Goal: Information Seeking & Learning: Learn about a topic

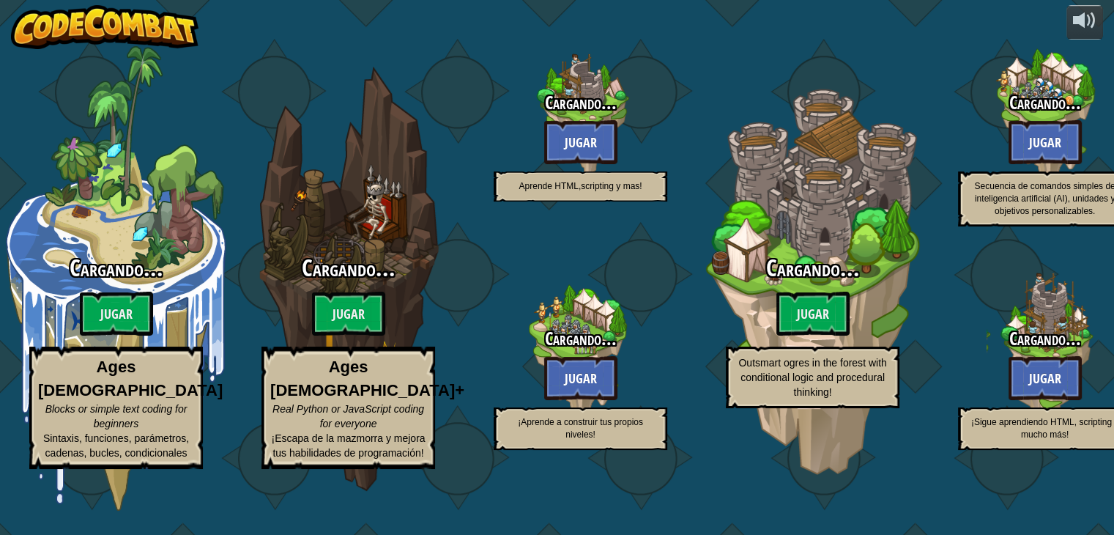
select select "es-419"
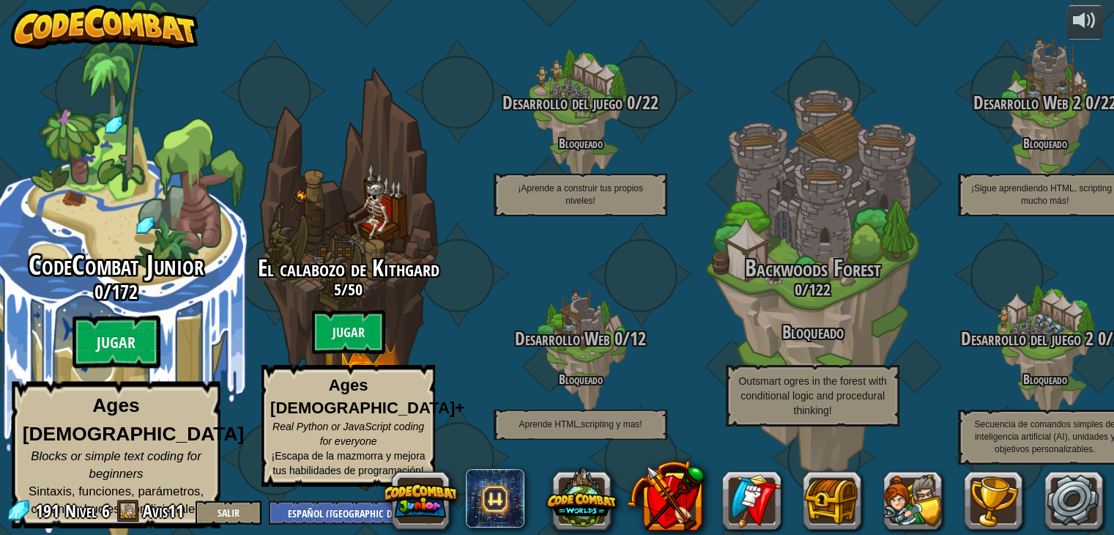
click at [170, 345] on div "CodeCombat Junior 0 / 172 Jugar Ages [DEMOGRAPHIC_DATA] Blocks or simple text c…" at bounding box center [116, 390] width 278 height 278
select select "es-419"
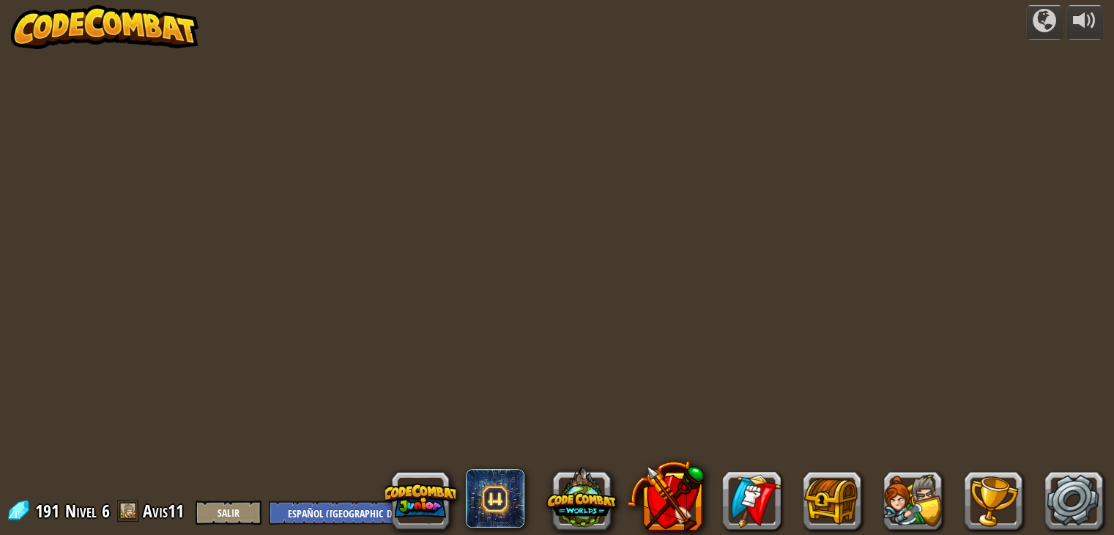
select select "es-419"
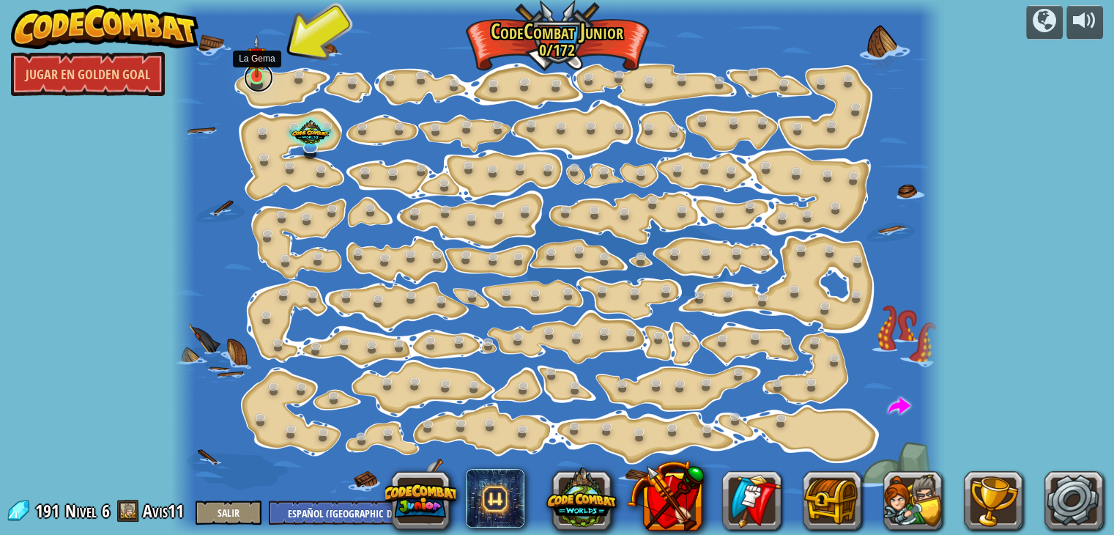
click at [267, 71] on link at bounding box center [258, 77] width 29 height 29
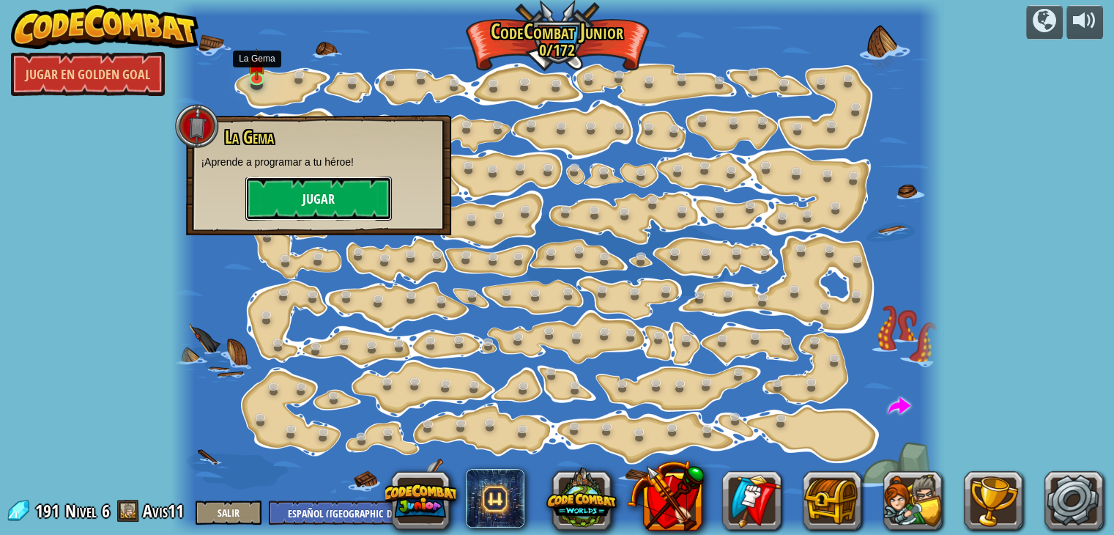
click at [333, 177] on button "Jugar" at bounding box center [318, 199] width 147 height 44
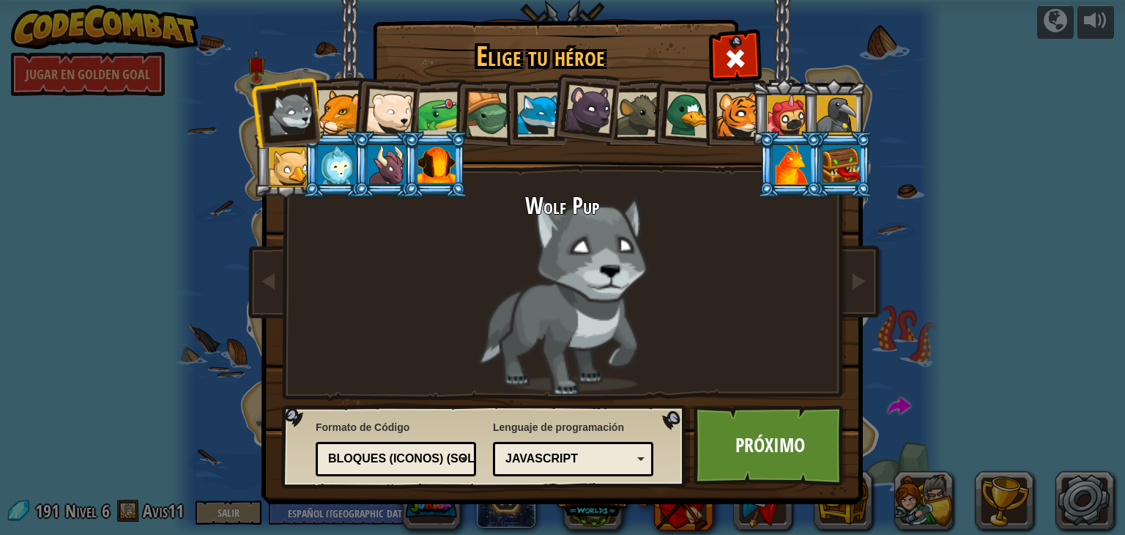
click at [365, 108] on li at bounding box center [385, 110] width 72 height 72
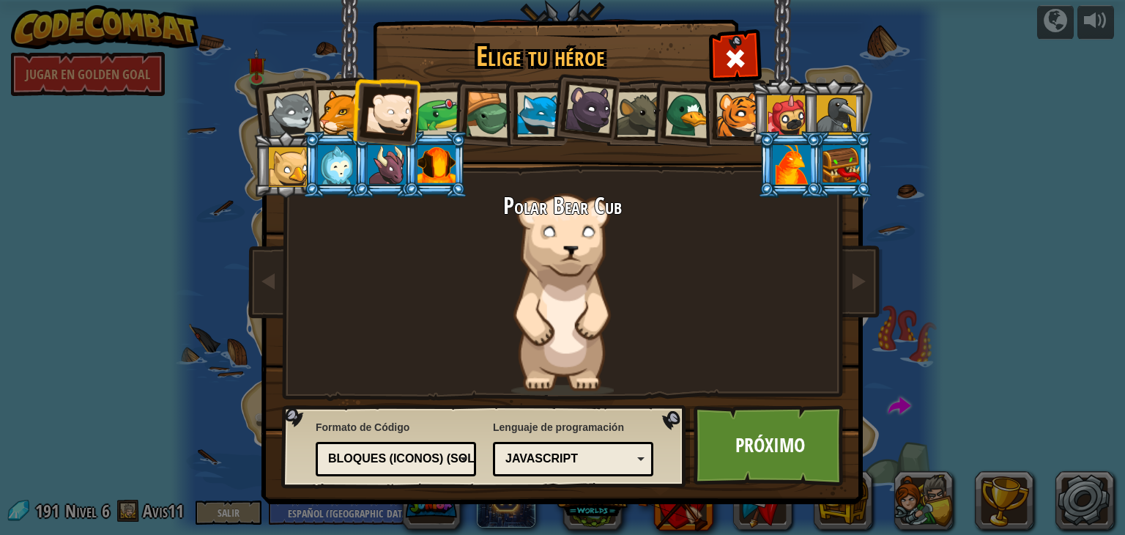
click at [484, 109] on div at bounding box center [489, 115] width 47 height 47
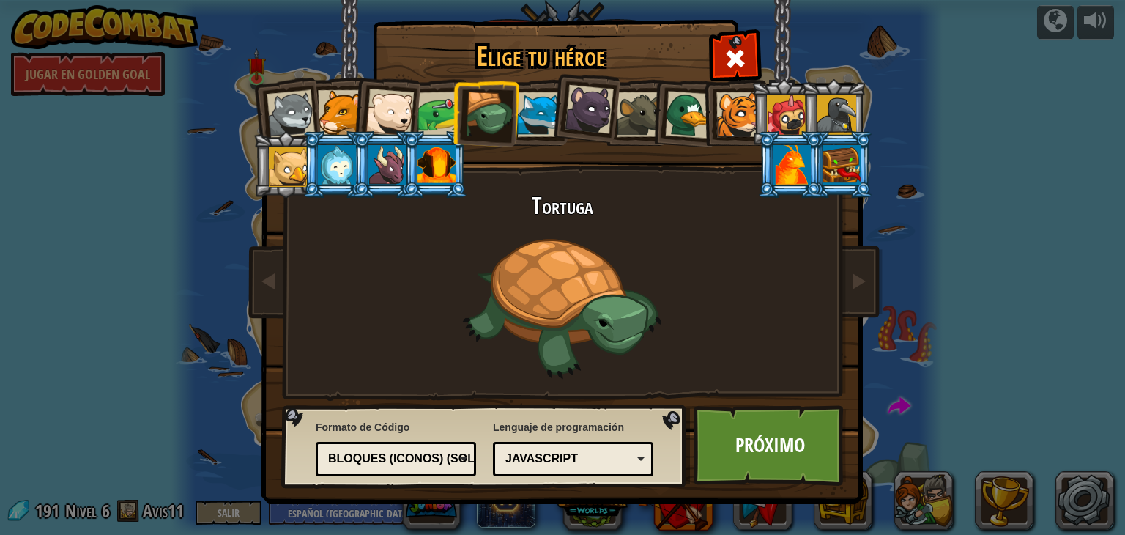
click at [301, 130] on div at bounding box center [291, 114] width 48 height 48
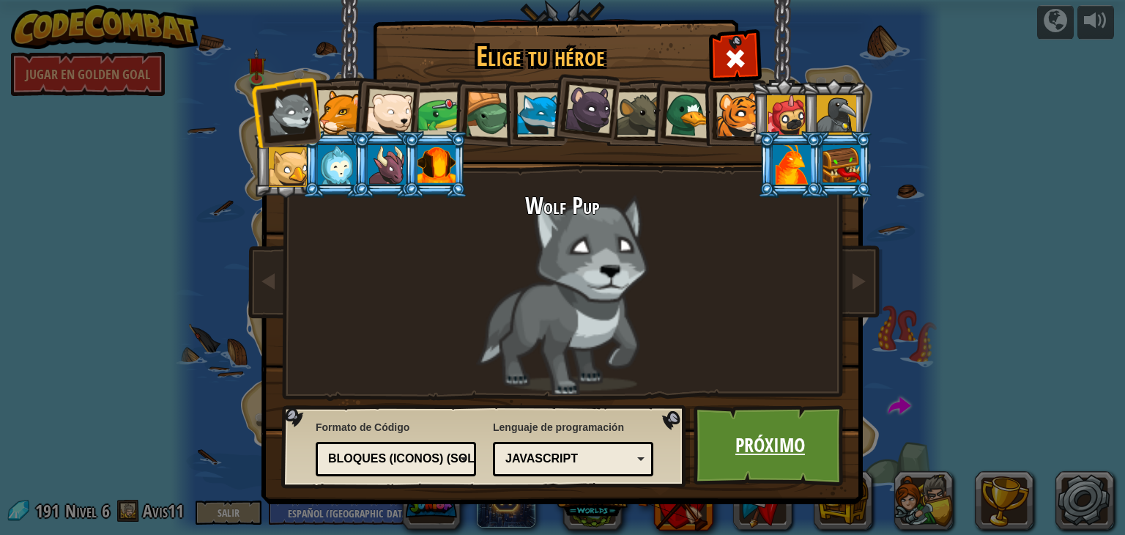
click at [741, 424] on link "Próximo" at bounding box center [770, 445] width 153 height 81
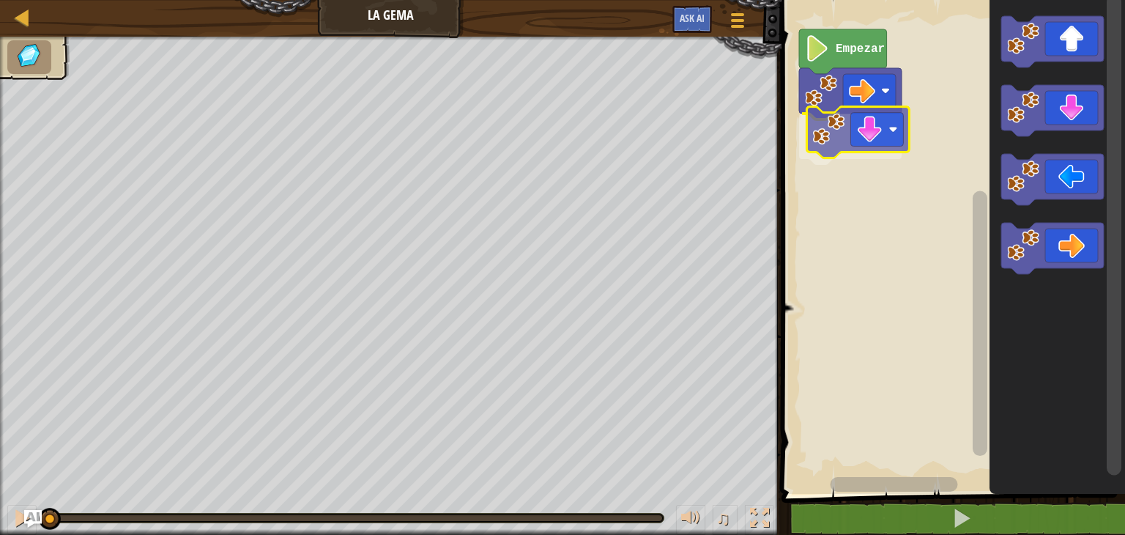
click at [864, 146] on div "Empezar" at bounding box center [951, 243] width 348 height 501
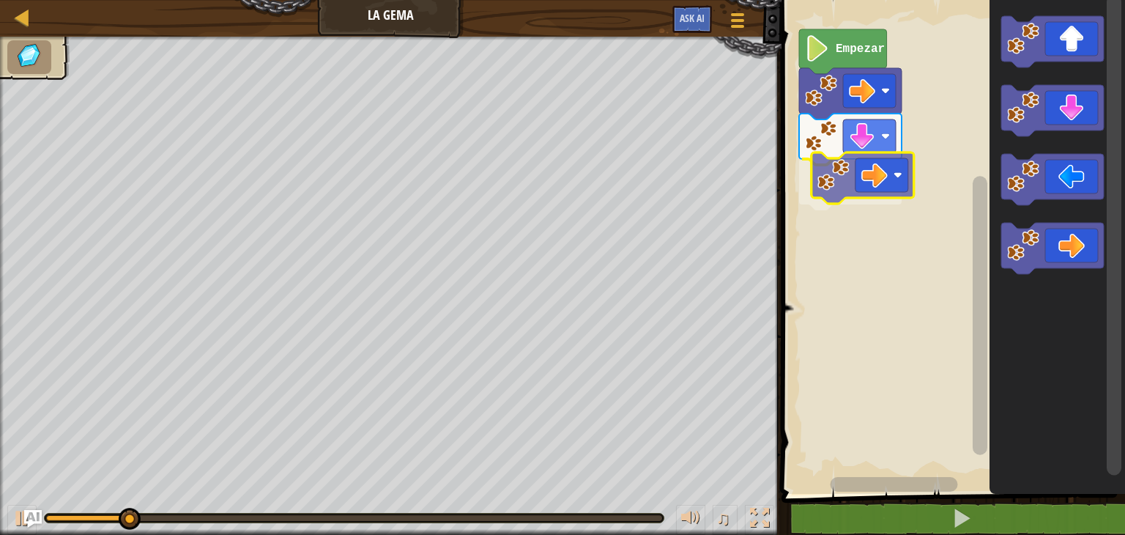
click at [838, 165] on div "Empezar" at bounding box center [951, 243] width 348 height 501
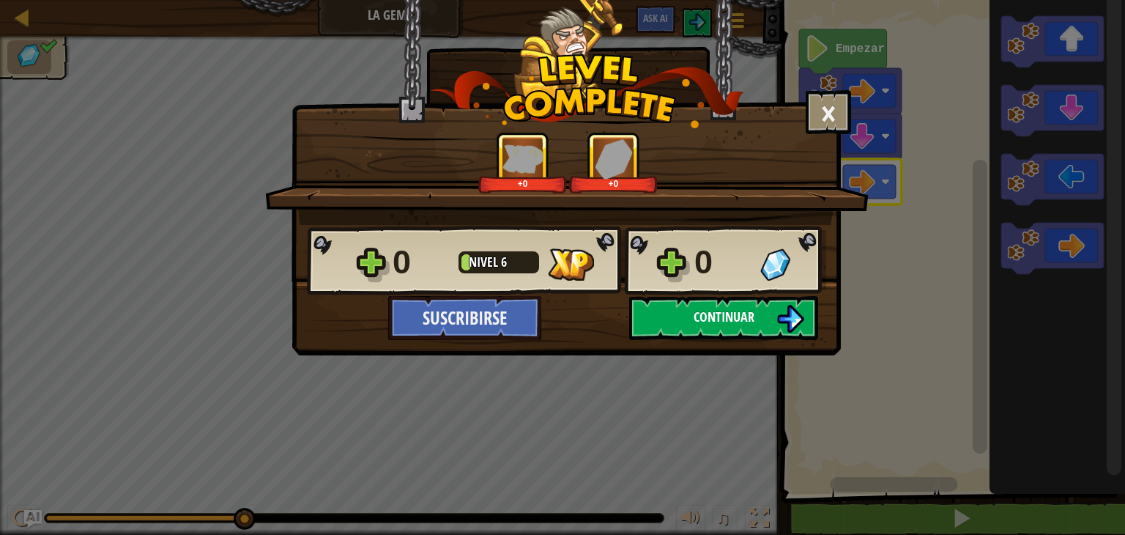
drag, startPoint x: 756, startPoint y: 361, endPoint x: 727, endPoint y: 316, distance: 53.4
click at [727, 316] on div "× ¿Cómo de divertido estuvo este nivel? ¡Cuéntanos más! +0 +0 Reticulating Spli…" at bounding box center [562, 267] width 1125 height 535
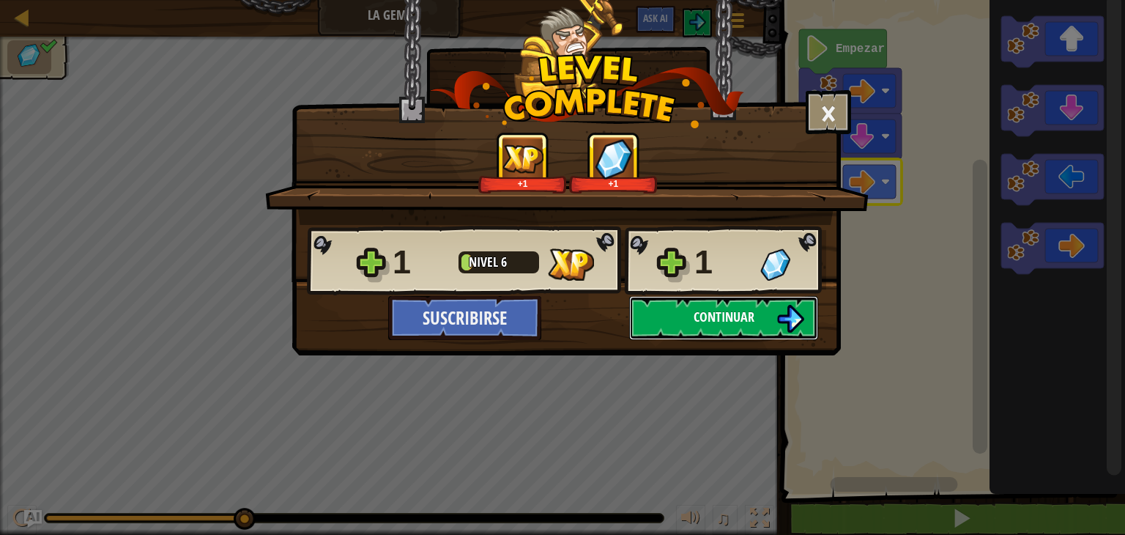
click at [756, 308] on button "Continuar" at bounding box center [723, 318] width 189 height 44
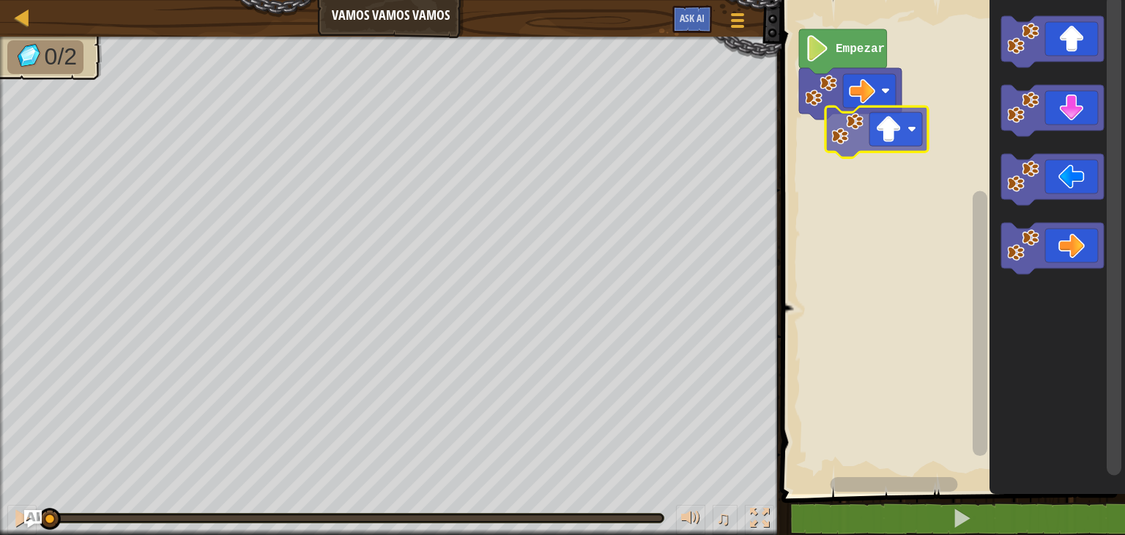
click at [879, 149] on div "Empezar" at bounding box center [951, 243] width 348 height 501
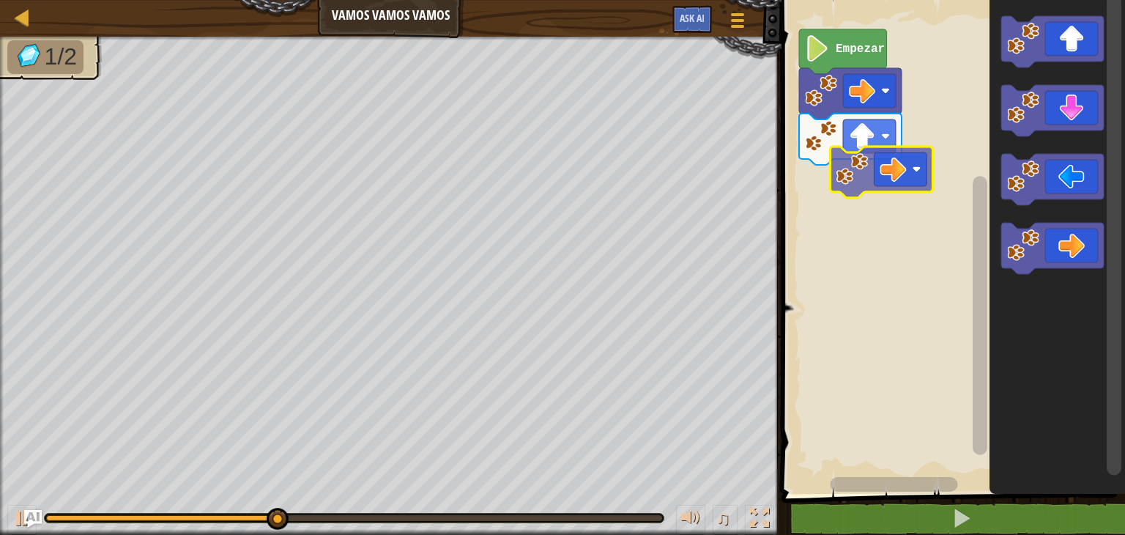
click at [873, 161] on div "Empezar" at bounding box center [951, 243] width 348 height 501
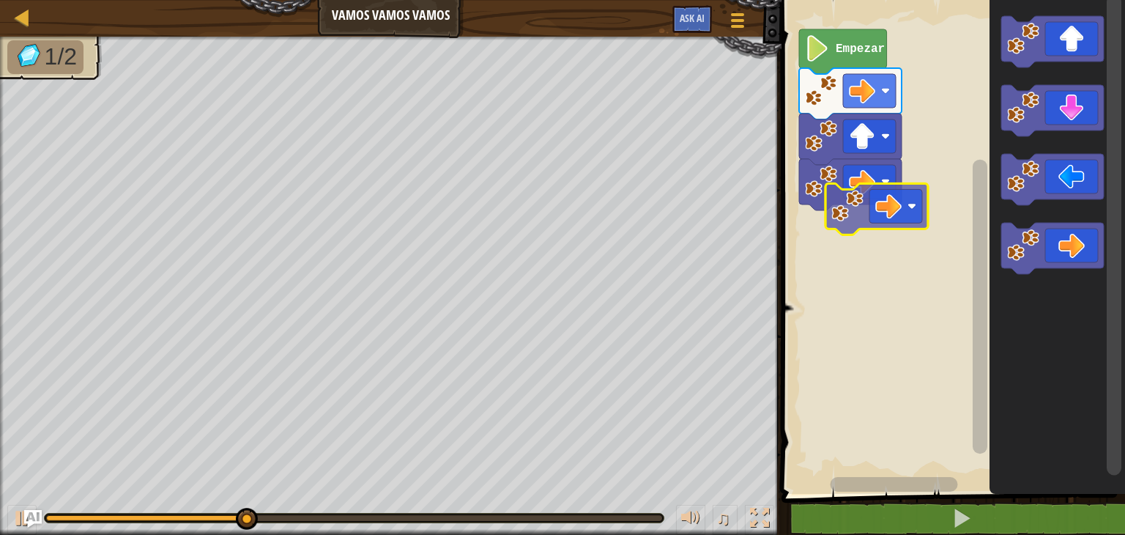
click at [844, 210] on div "Empezar" at bounding box center [951, 243] width 348 height 501
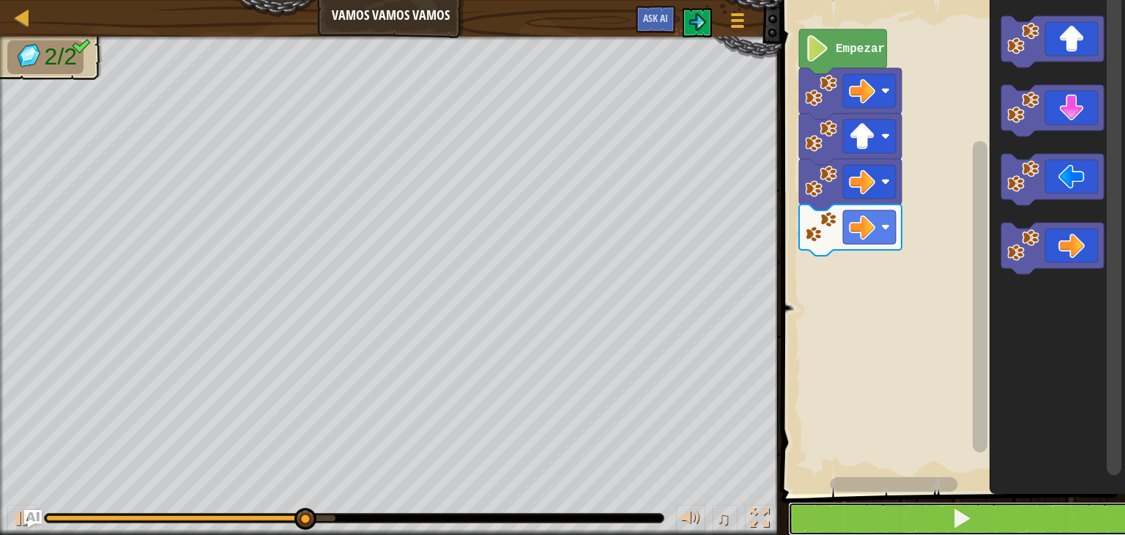
click at [976, 509] on button at bounding box center [962, 519] width 348 height 34
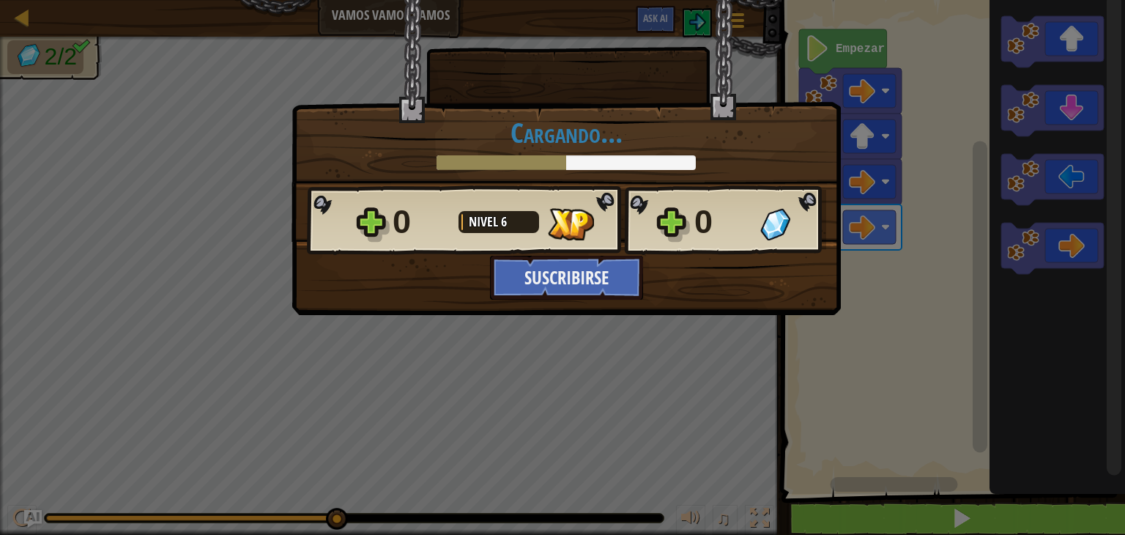
click at [976, 509] on div "× ¿Cómo de divertido estuvo este nivel? ¡Cuéntanos más! Cargando... Reticulatin…" at bounding box center [562, 267] width 1125 height 535
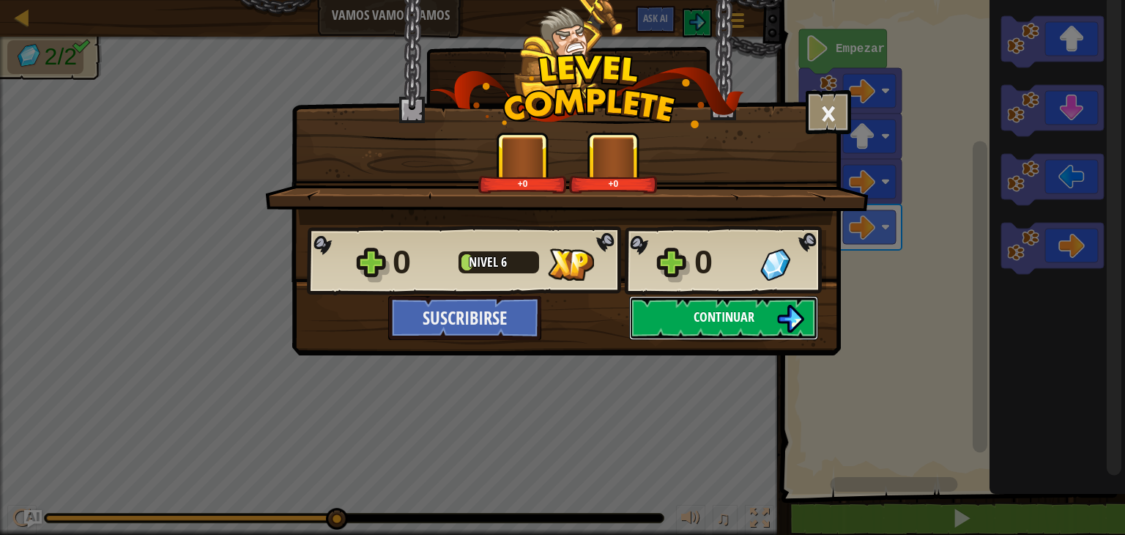
click at [727, 319] on span "Continuar" at bounding box center [724, 317] width 61 height 18
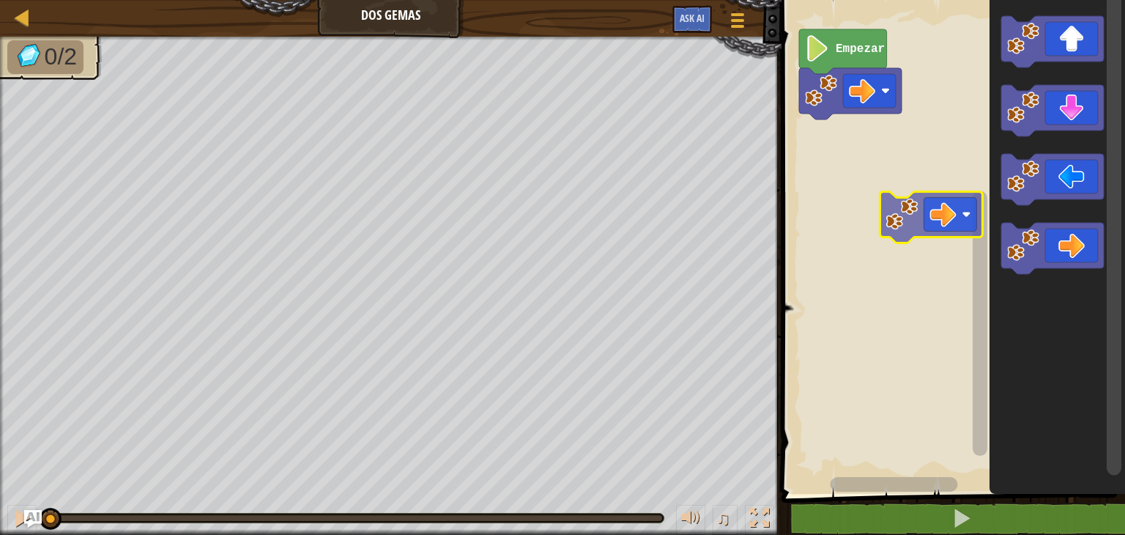
click at [922, 188] on div "Empezar" at bounding box center [951, 243] width 348 height 501
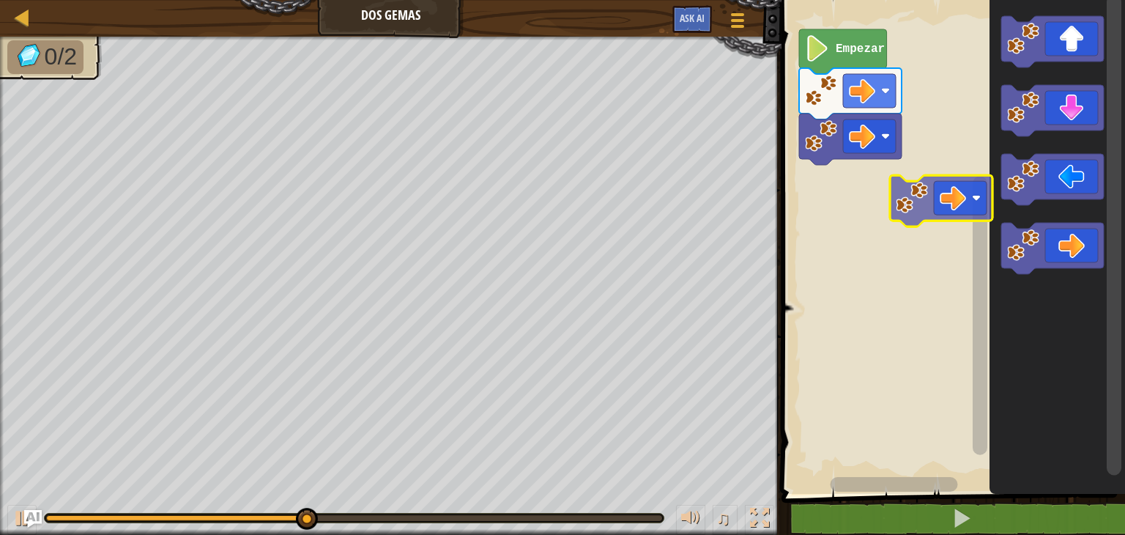
click at [885, 153] on div "Empezar" at bounding box center [951, 243] width 348 height 501
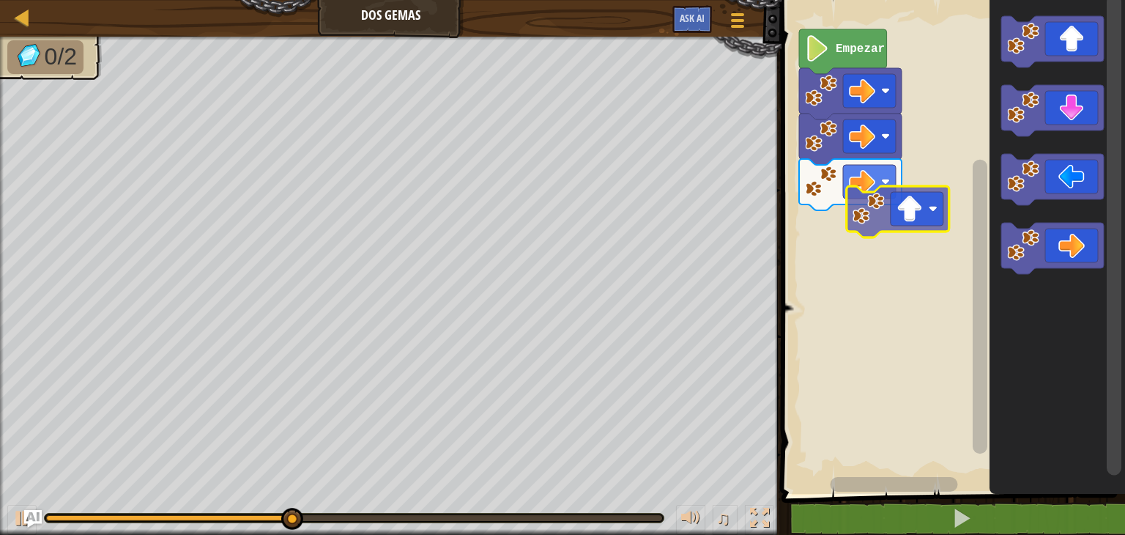
click at [866, 215] on div "Empezar" at bounding box center [951, 243] width 348 height 501
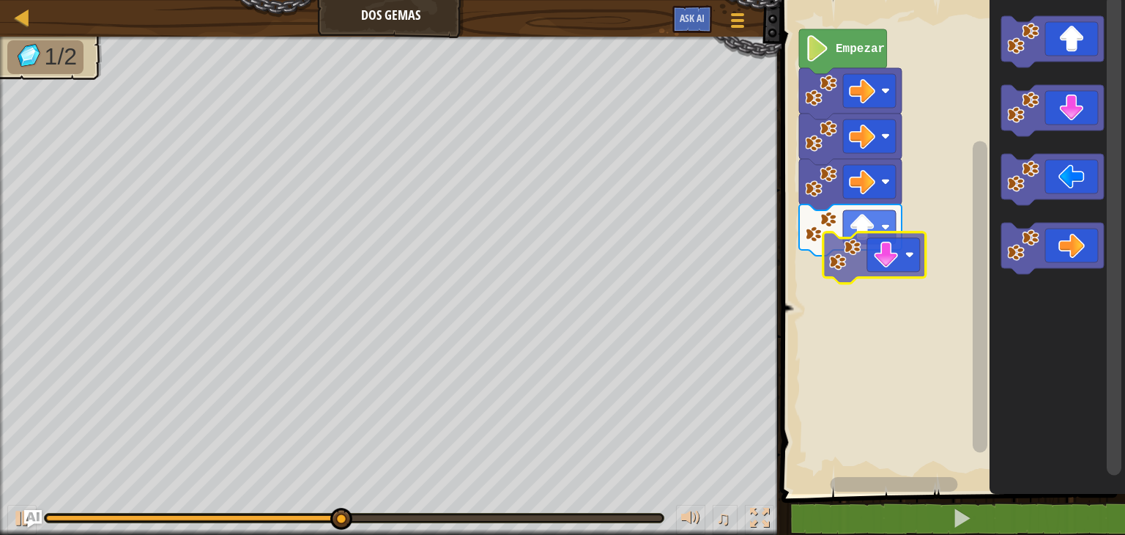
click at [843, 267] on div "Empezar" at bounding box center [951, 243] width 348 height 501
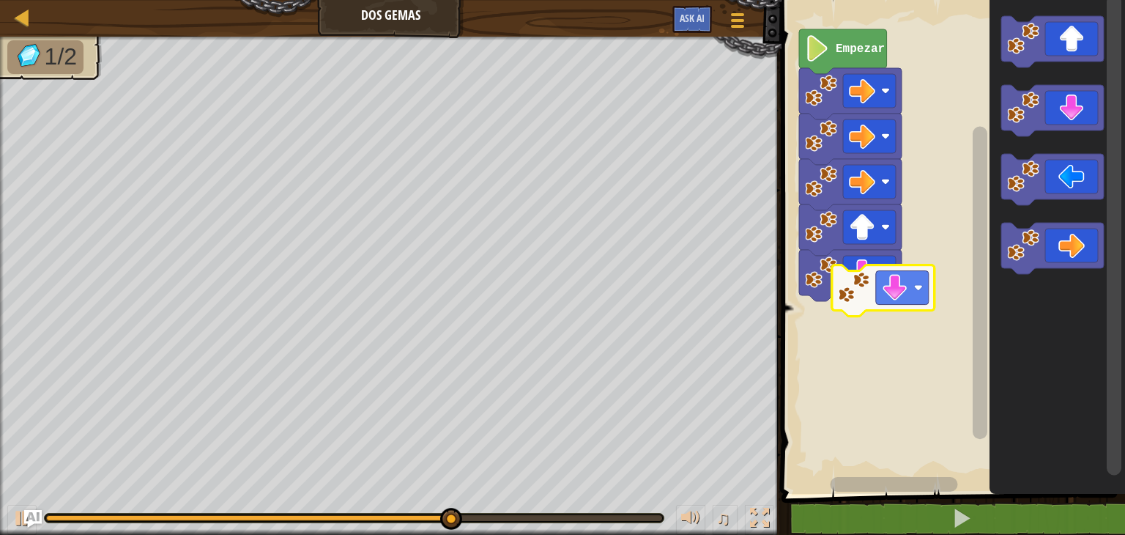
click at [851, 303] on div "Empezar" at bounding box center [951, 243] width 348 height 501
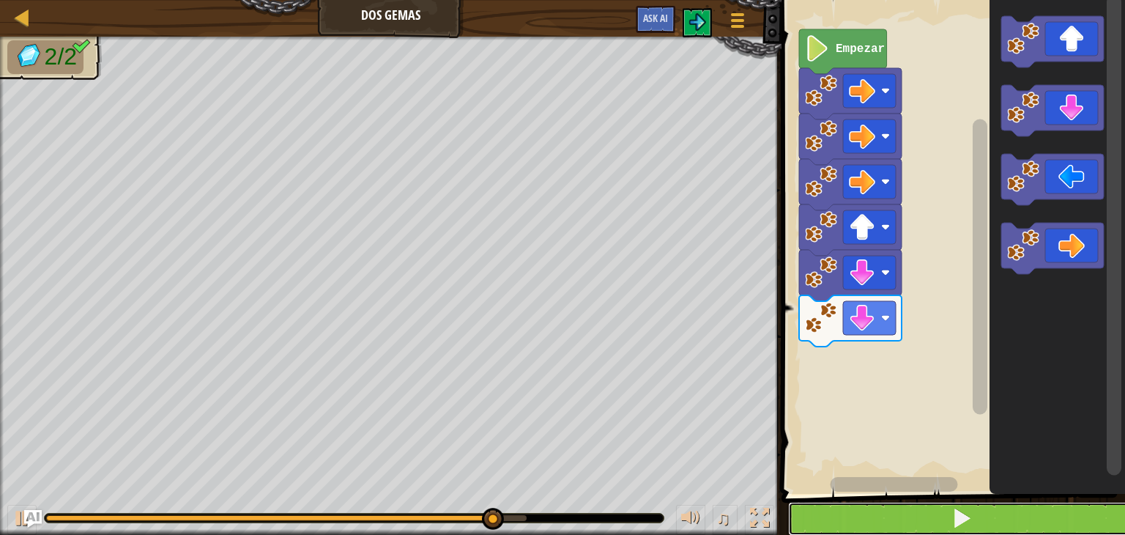
click at [859, 508] on button at bounding box center [962, 519] width 348 height 34
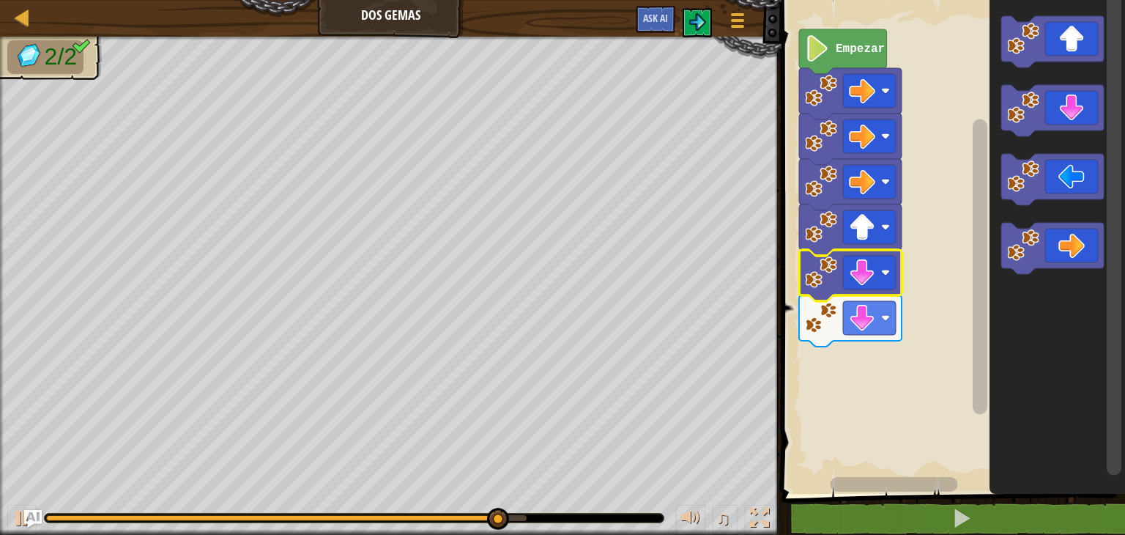
click at [941, 297] on rect "Espacio de trabajo de Blockly" at bounding box center [951, 243] width 348 height 501
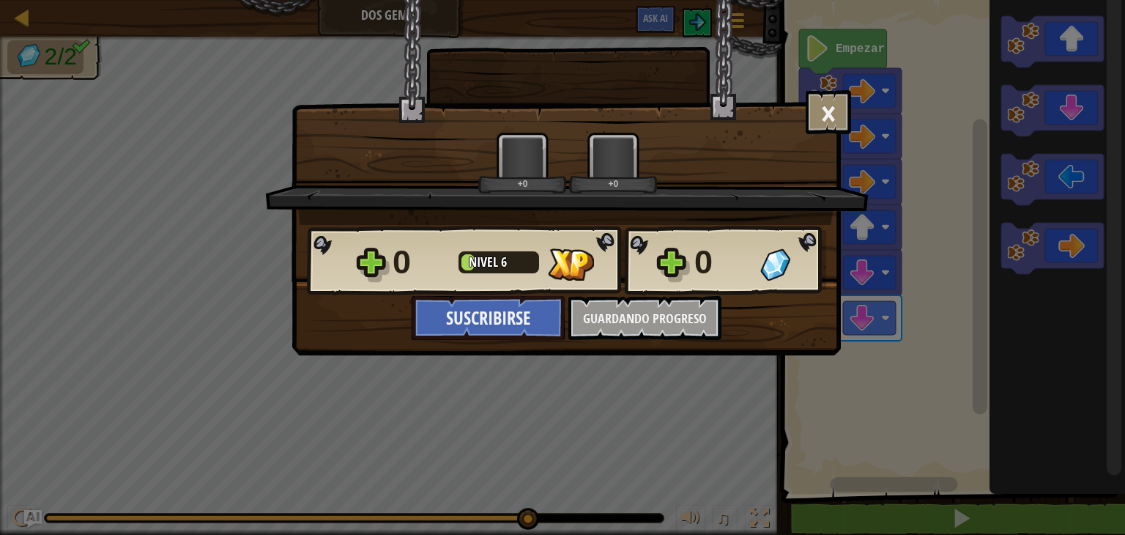
click at [889, 448] on div "× ¿Cómo de divertido estuvo este nivel? ¡Cuéntanos más! +0 +0 Reticulating Spli…" at bounding box center [562, 267] width 1125 height 535
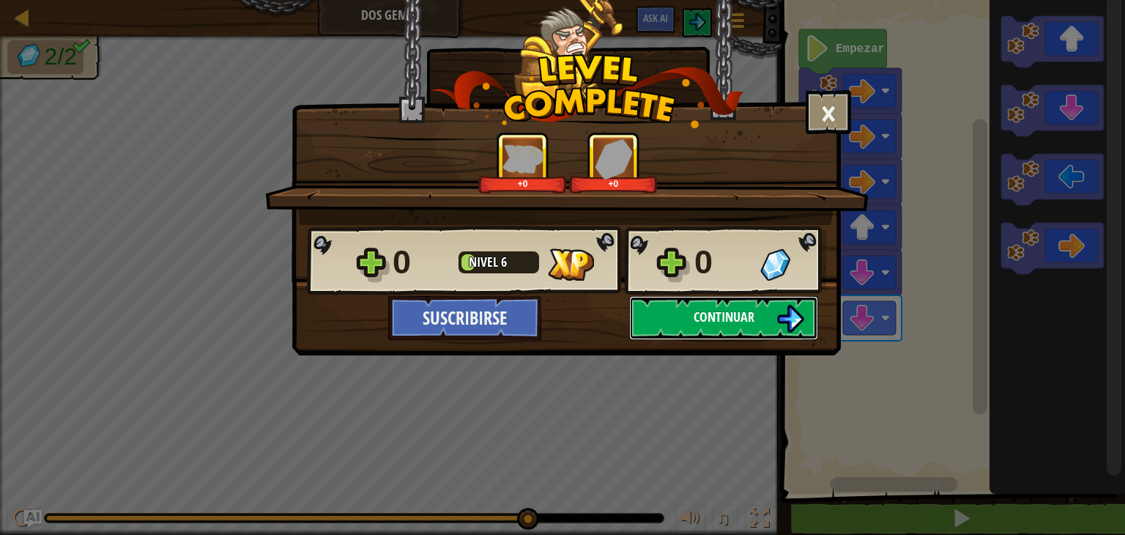
click at [714, 328] on button "Continuar" at bounding box center [723, 318] width 189 height 44
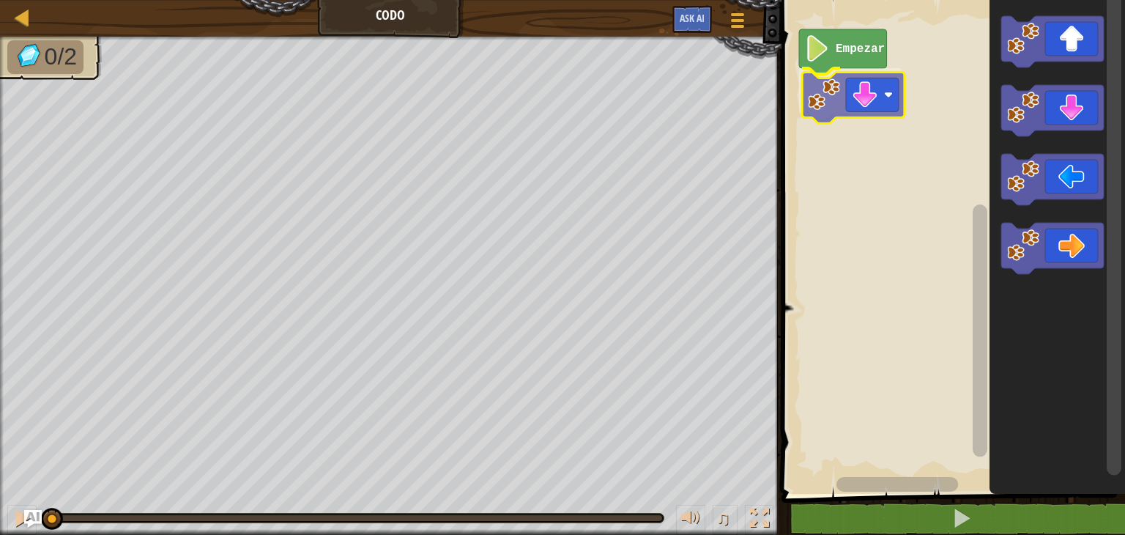
click at [834, 92] on div "Empezar" at bounding box center [951, 243] width 348 height 501
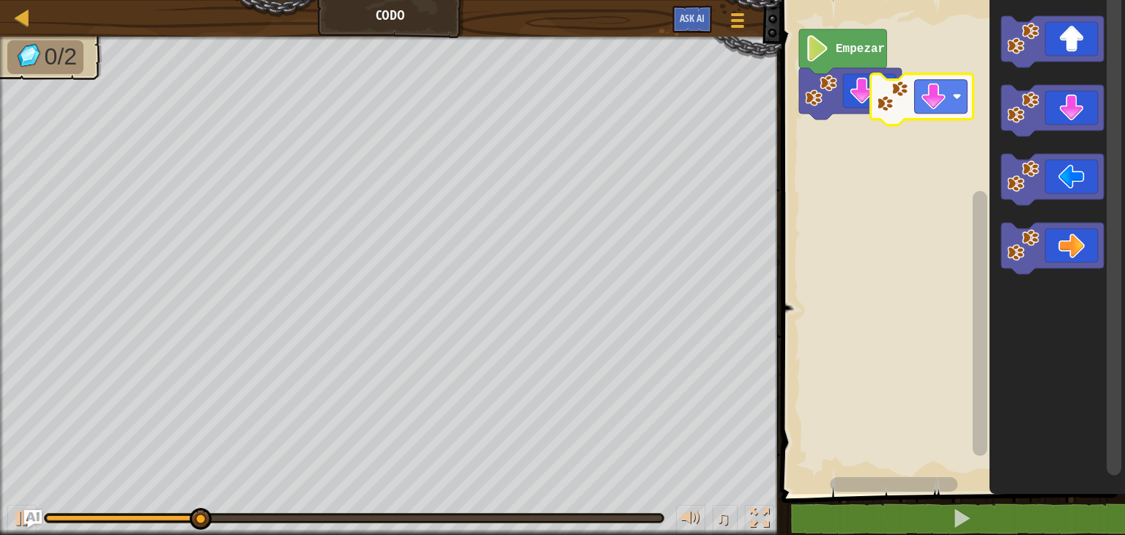
click at [895, 113] on div "Empezar" at bounding box center [951, 243] width 348 height 501
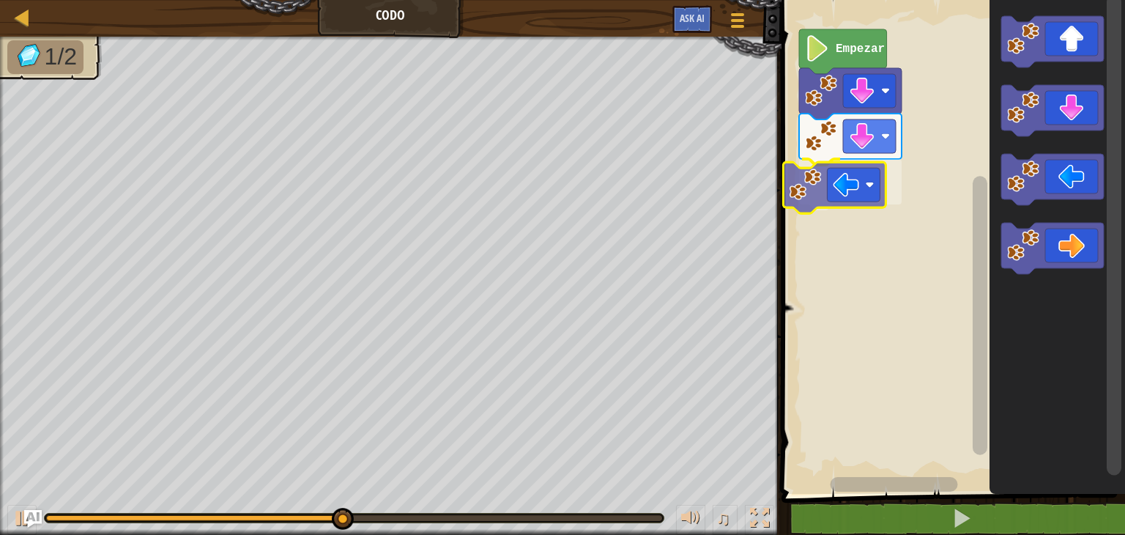
click at [856, 173] on div "Empezar" at bounding box center [951, 243] width 348 height 501
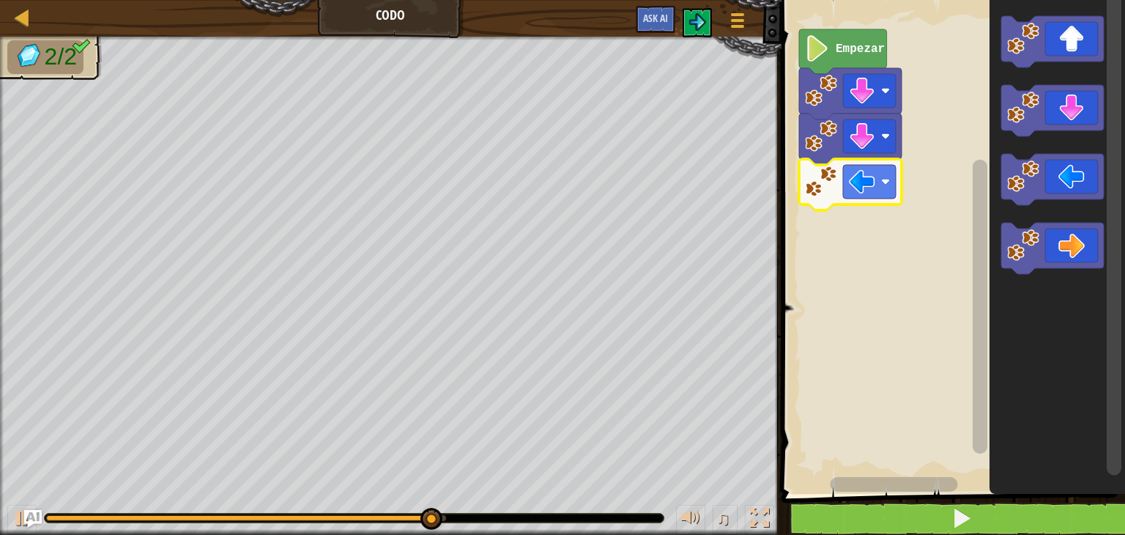
click at [865, 0] on body "Mapa Codo Menú del Juego Ask AI 1 ההההההההההההההההההההההההההההההההההההההההההההה…" at bounding box center [562, 0] width 1125 height 0
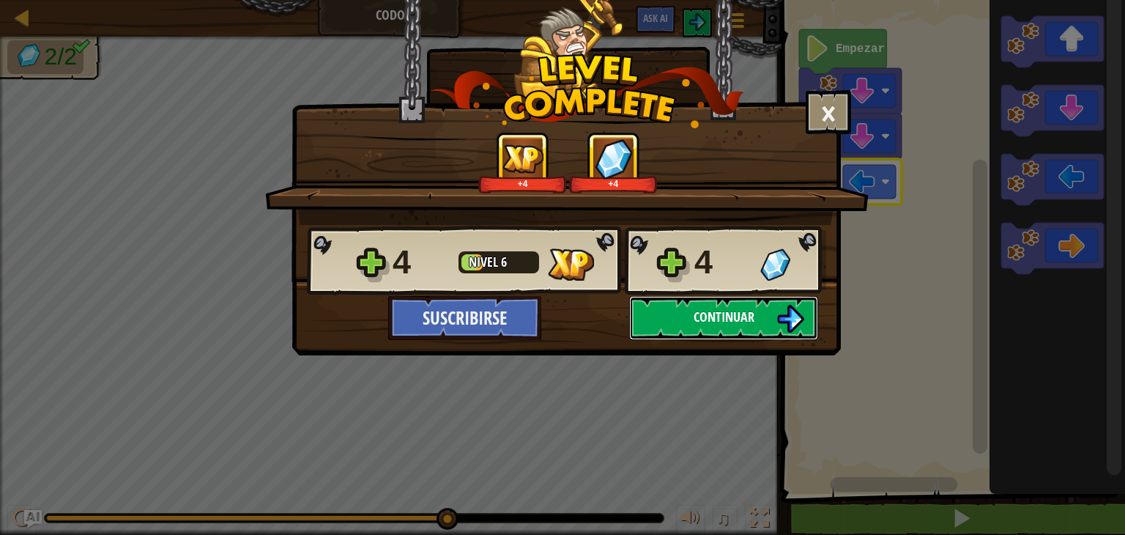
click at [709, 322] on span "Continuar" at bounding box center [724, 317] width 61 height 18
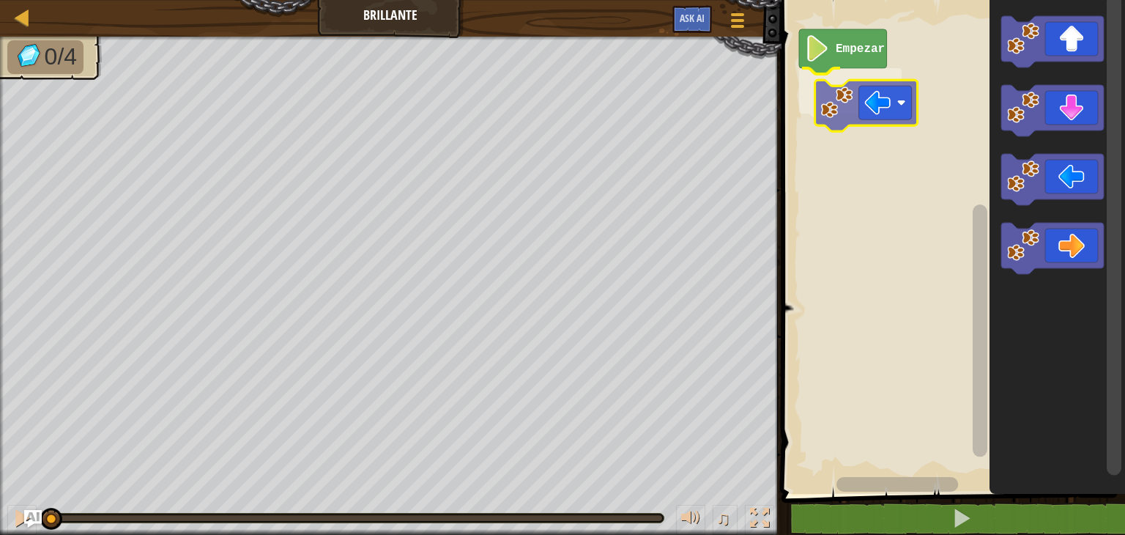
click at [894, 115] on div "Empezar" at bounding box center [951, 243] width 348 height 501
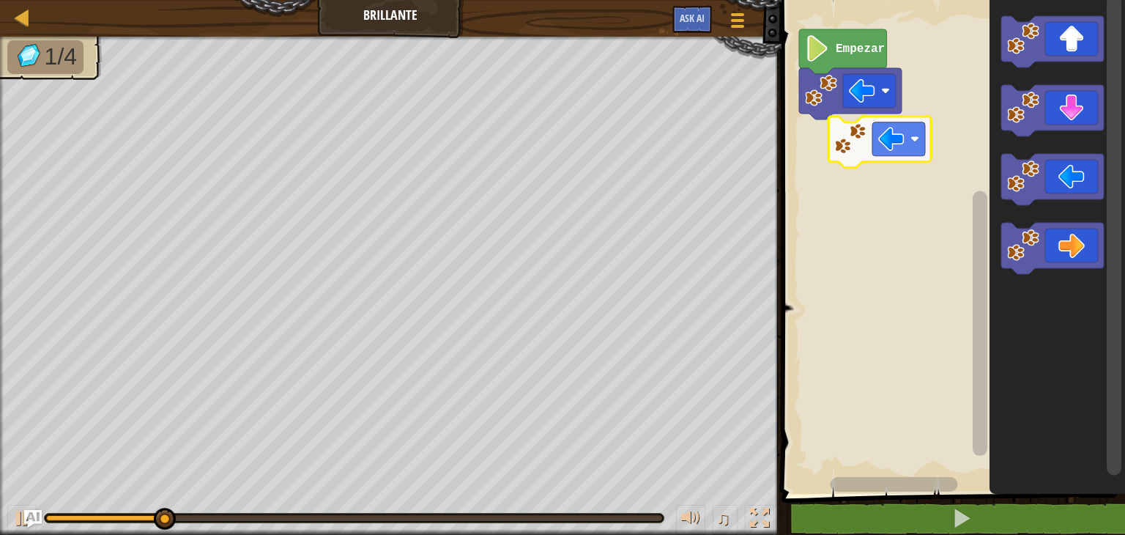
click at [894, 133] on div "Empezar" at bounding box center [951, 243] width 348 height 501
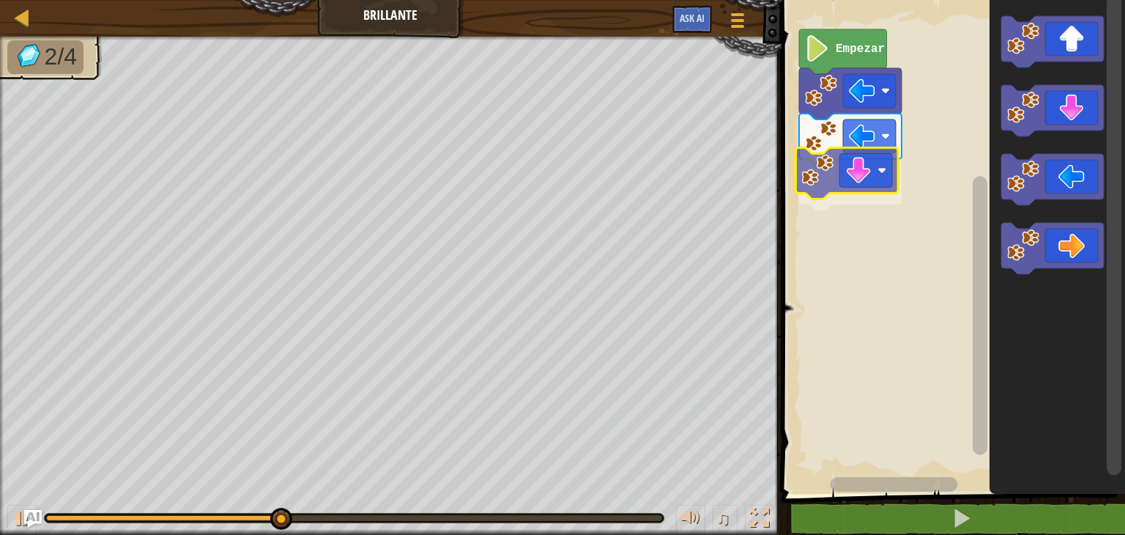
click at [844, 175] on div "Empezar" at bounding box center [951, 243] width 348 height 501
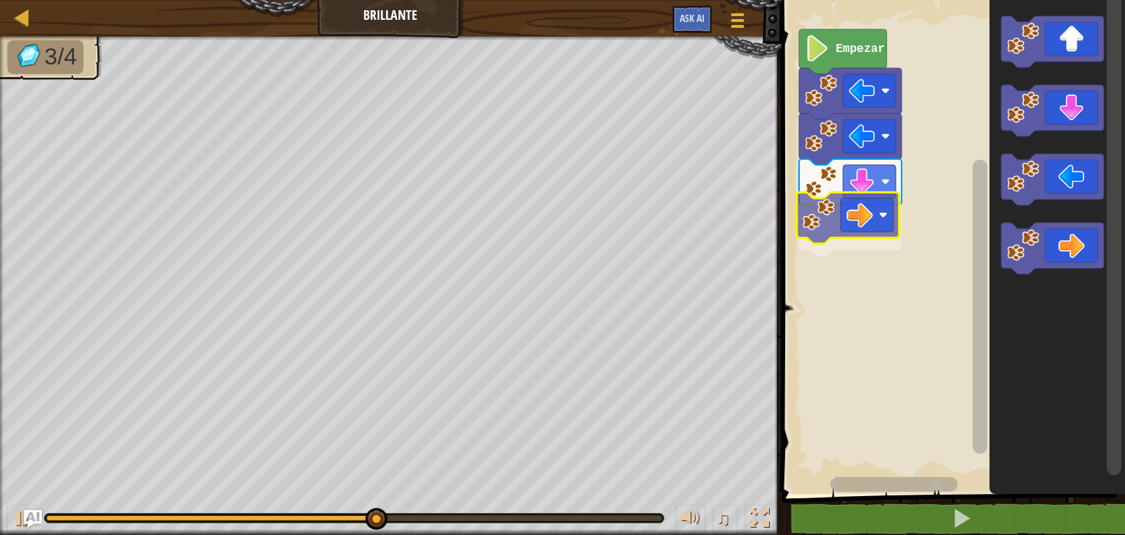
click at [855, 240] on div "Empezar" at bounding box center [951, 243] width 348 height 501
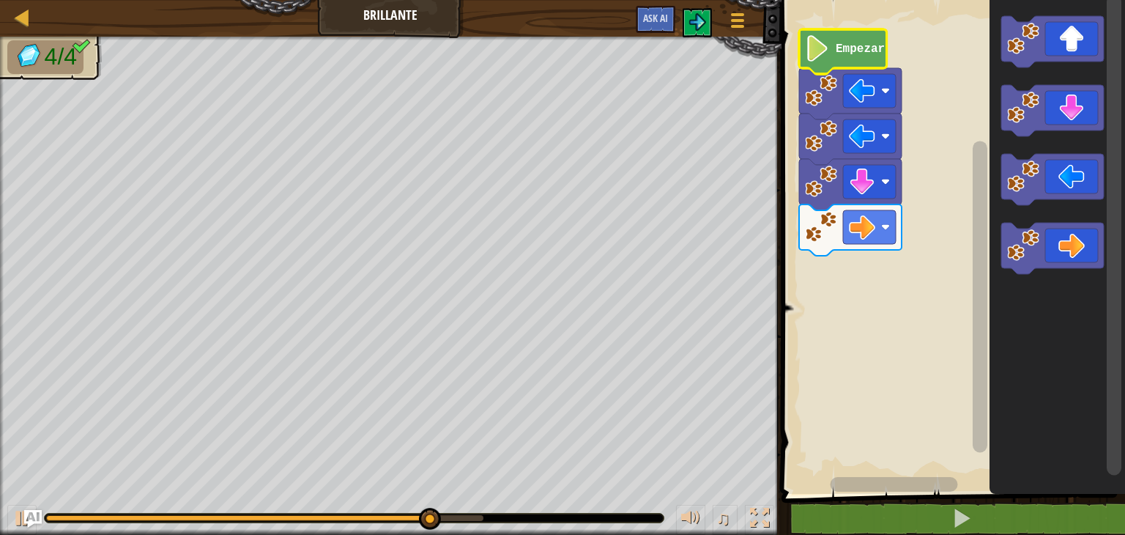
click at [851, 53] on text "Empezar" at bounding box center [860, 48] width 49 height 13
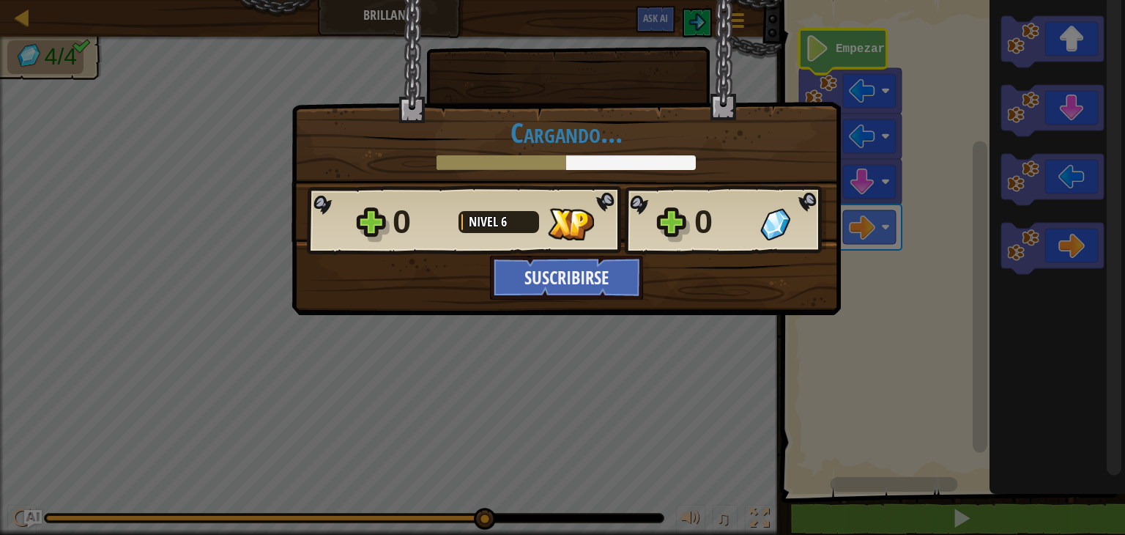
click at [875, 279] on div "× ¿Cómo de divertido estuvo este nivel? ¡Cuéntanos más! Cargando... Reticulatin…" at bounding box center [562, 267] width 1125 height 535
click at [873, 354] on div "× ¿Cómo de divertido estuvo este nivel? ¡Cuéntanos más! Cargando... Reticulatin…" at bounding box center [562, 267] width 1125 height 535
click at [829, 303] on div "× ¿Cómo de divertido estuvo este nivel? ¡Cuéntanos más! Cargando... Reticulatin…" at bounding box center [566, 157] width 549 height 315
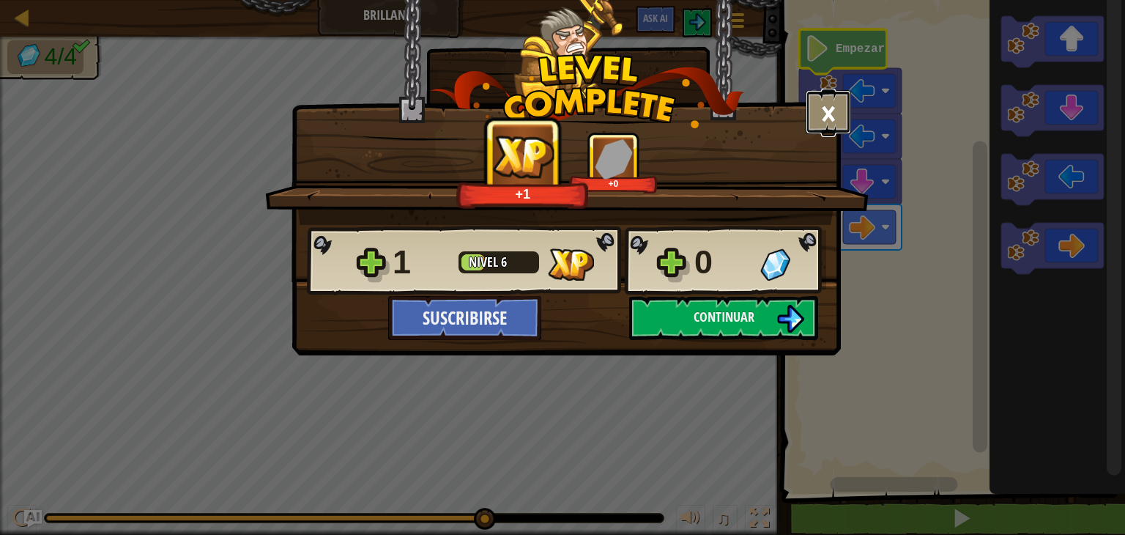
click at [821, 114] on button "×" at bounding box center [828, 112] width 45 height 44
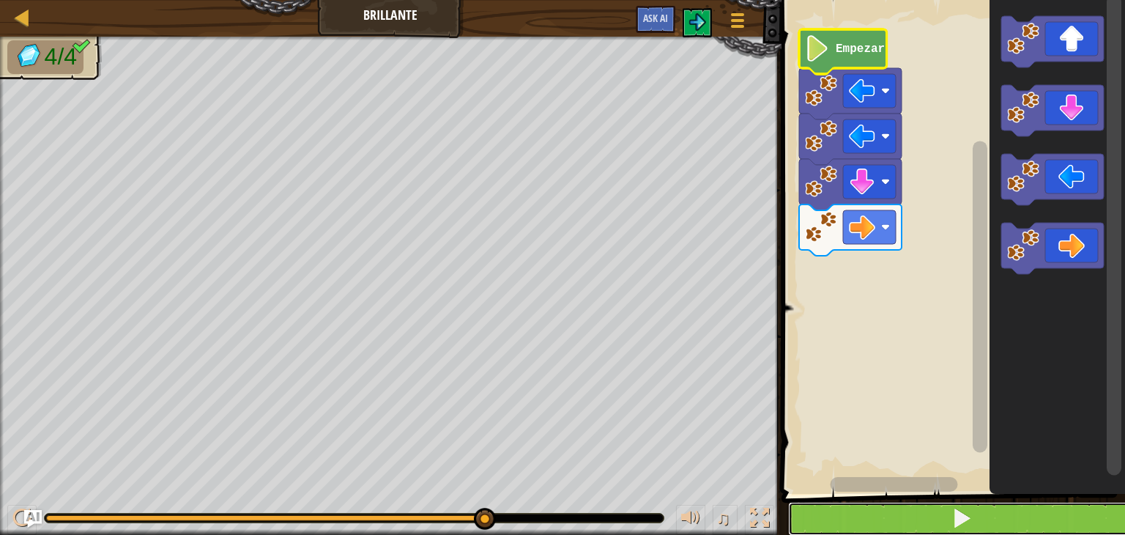
click at [875, 529] on button at bounding box center [962, 519] width 348 height 34
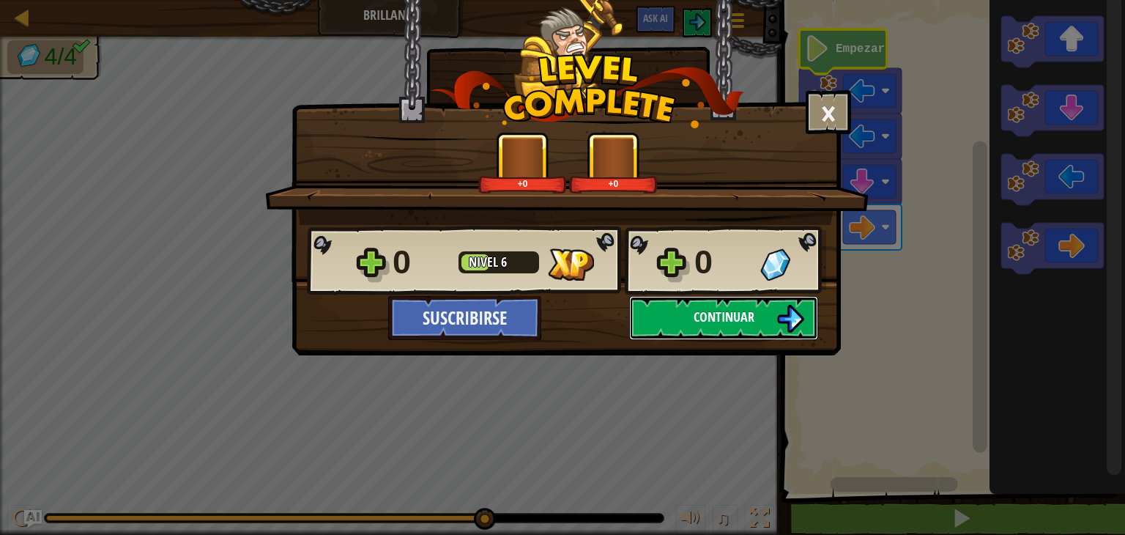
click at [667, 309] on button "Continuar" at bounding box center [723, 318] width 189 height 44
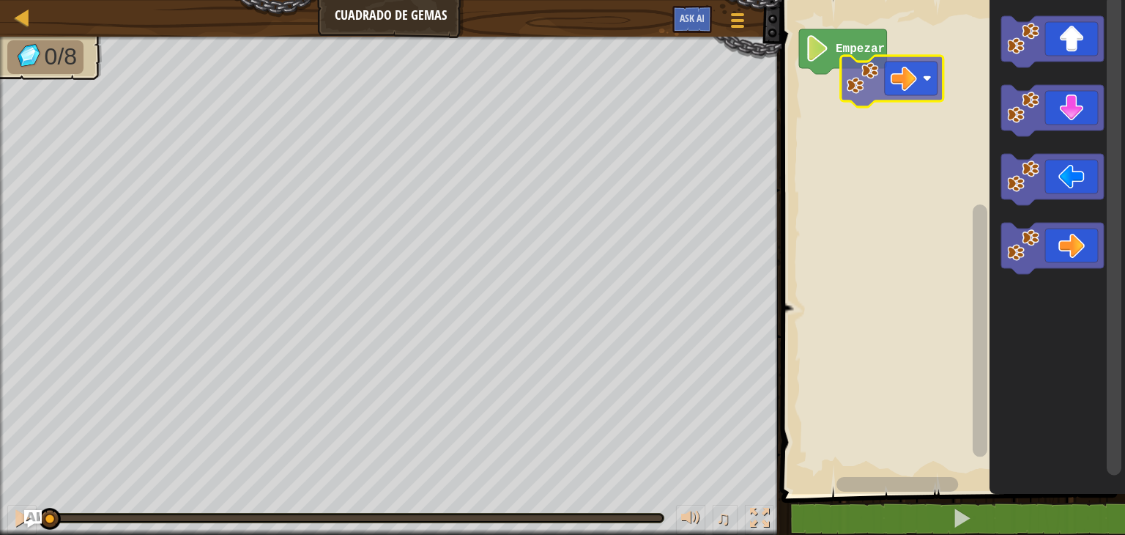
click at [878, 92] on div "Empezar" at bounding box center [951, 243] width 348 height 501
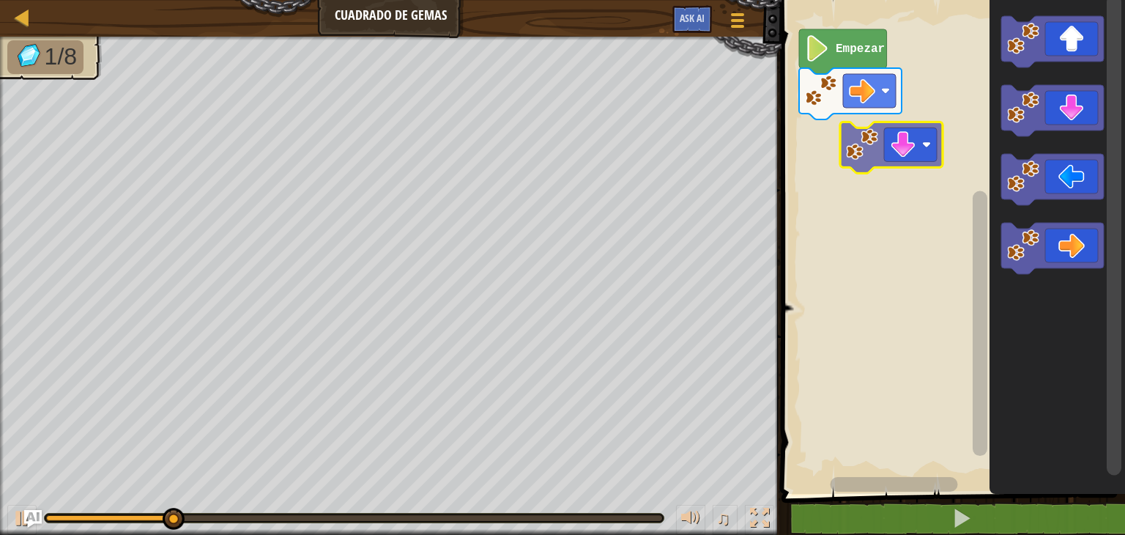
click at [884, 146] on div "Empezar" at bounding box center [951, 243] width 348 height 501
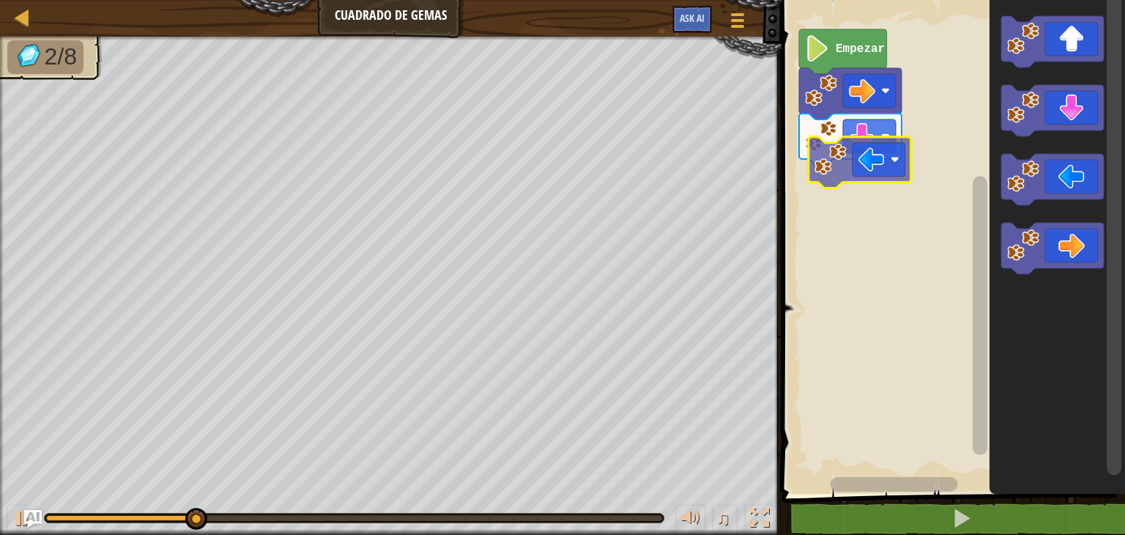
click at [850, 150] on div "Empezar" at bounding box center [951, 243] width 348 height 501
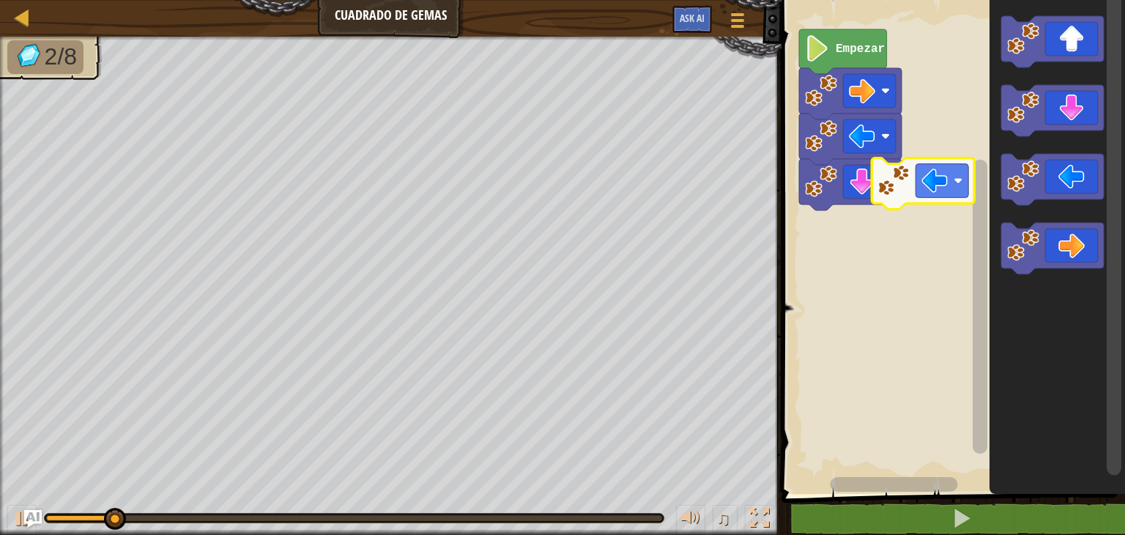
click at [894, 194] on div "Empezar" at bounding box center [951, 243] width 348 height 501
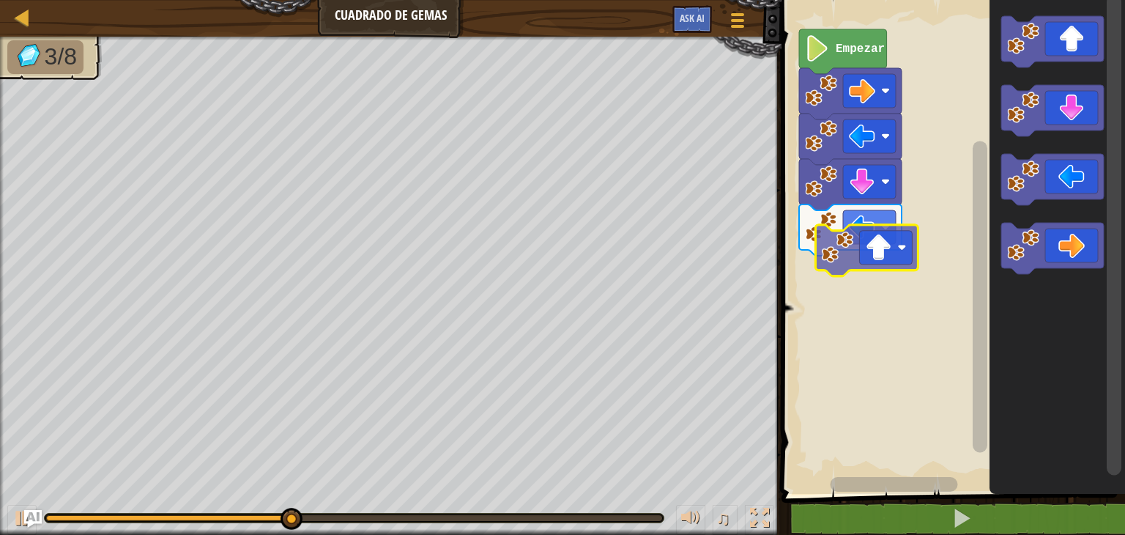
click at [856, 278] on div "Empezar" at bounding box center [951, 243] width 348 height 501
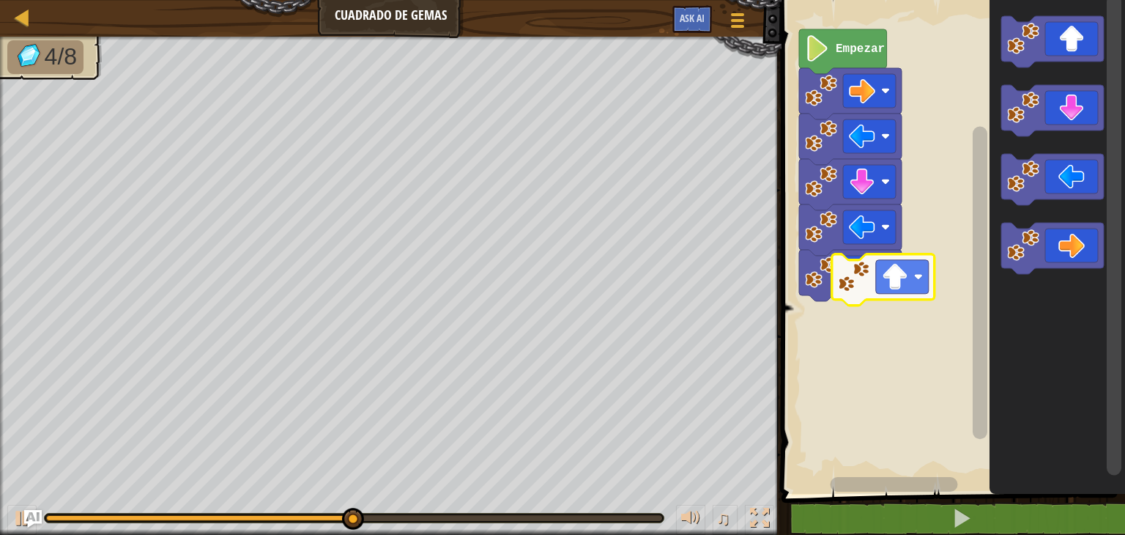
click at [878, 300] on div "Empezar" at bounding box center [951, 243] width 348 height 501
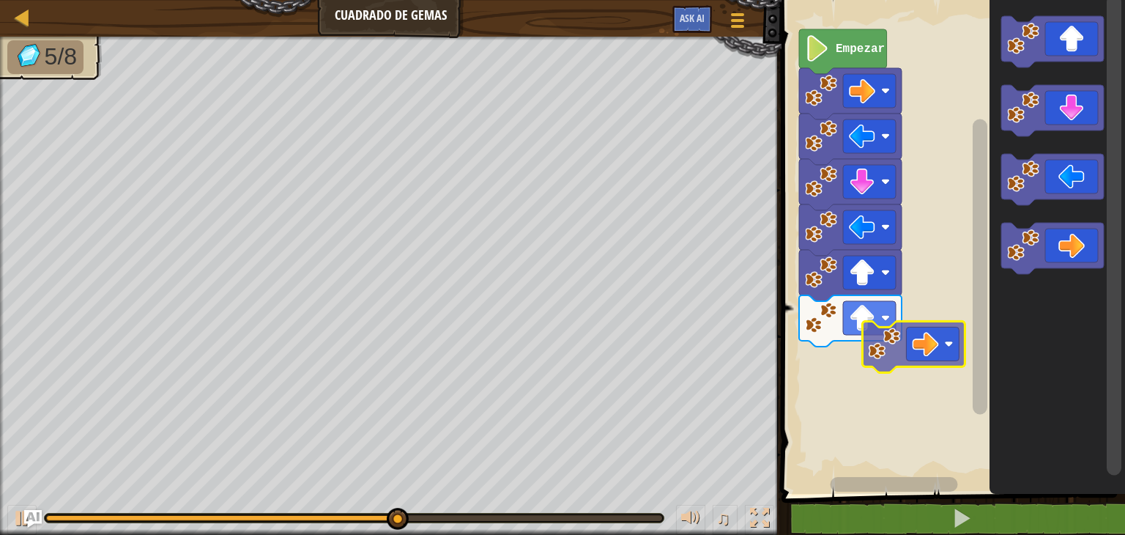
click at [919, 335] on div "Empezar" at bounding box center [951, 243] width 348 height 501
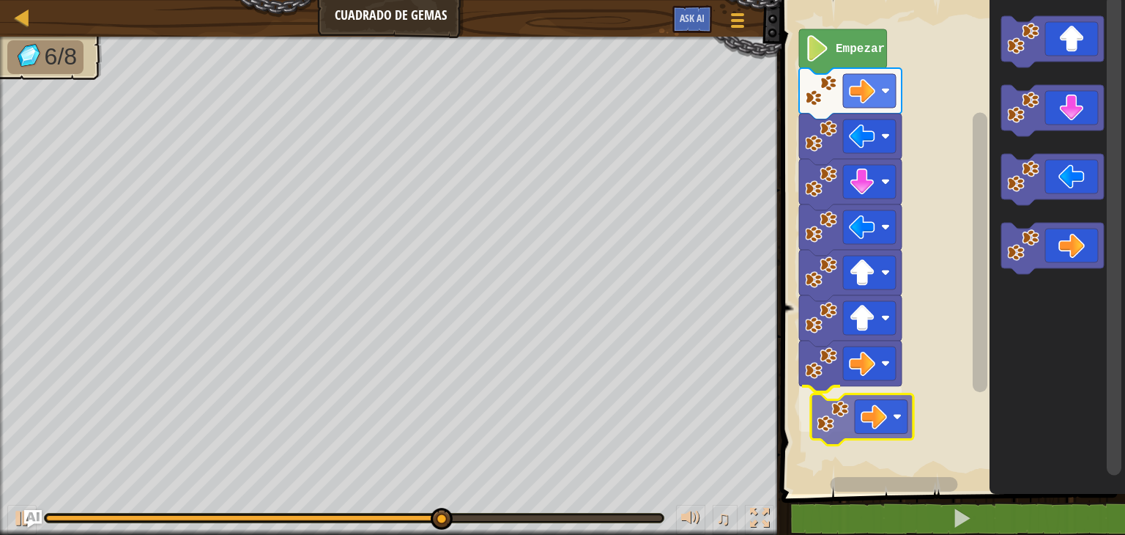
click at [879, 437] on div "Empezar" at bounding box center [951, 243] width 348 height 501
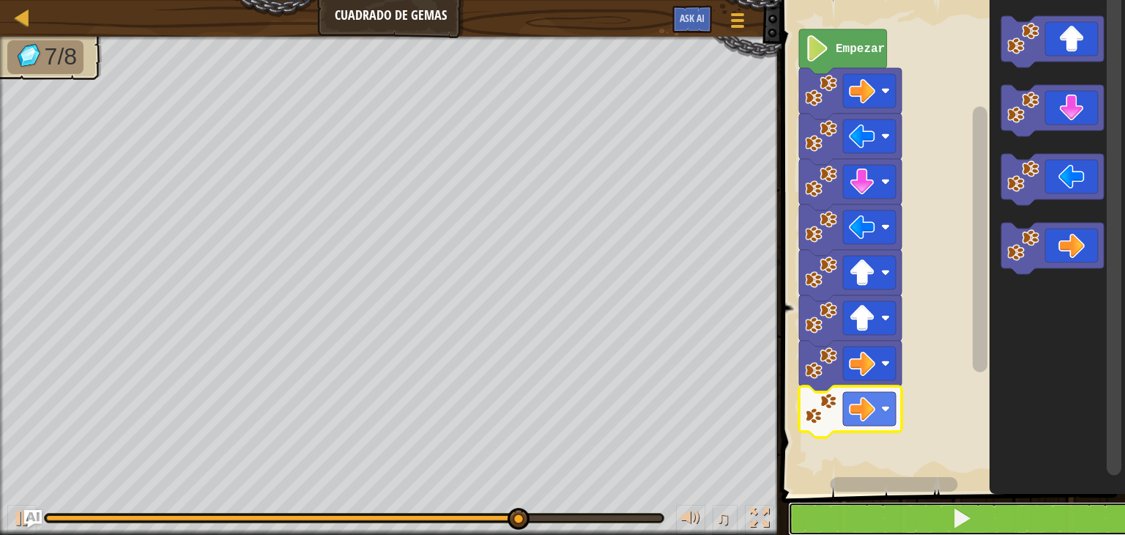
click at [869, 526] on button at bounding box center [962, 519] width 348 height 34
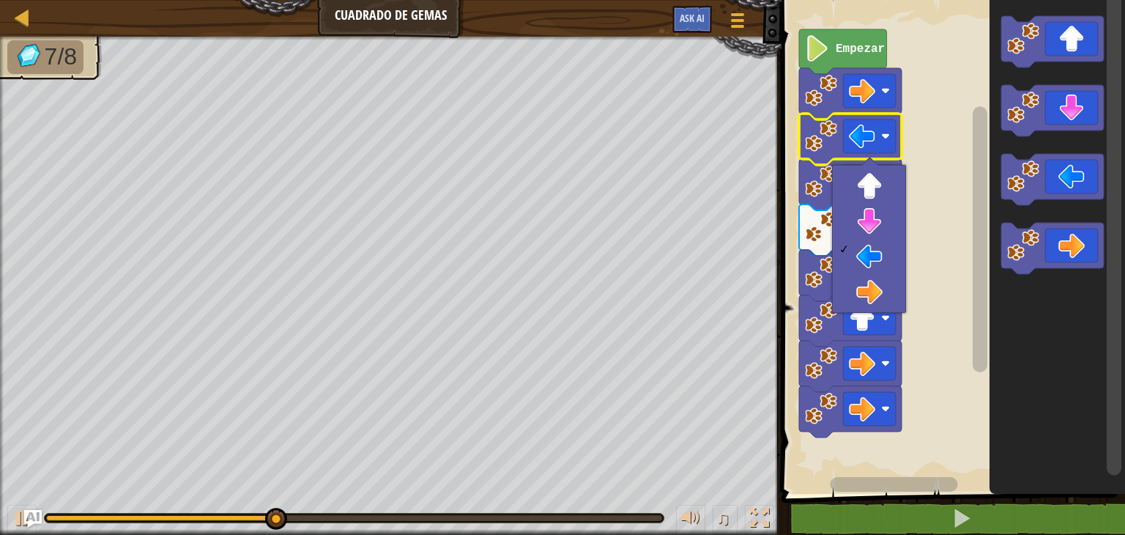
click at [834, 129] on image "Espacio de trabajo de Blockly" at bounding box center [821, 136] width 32 height 32
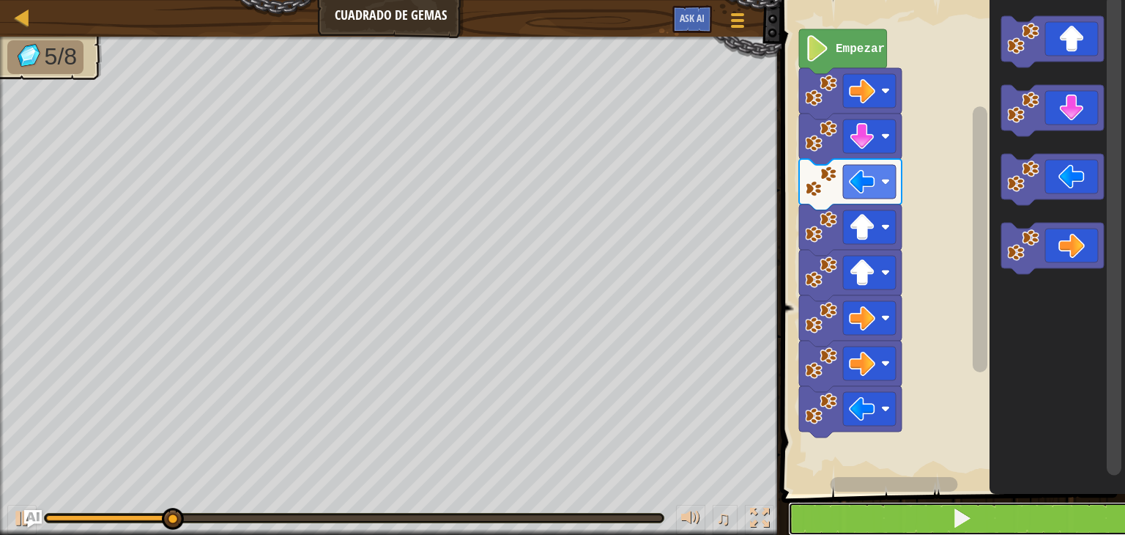
click at [925, 518] on button at bounding box center [962, 519] width 348 height 34
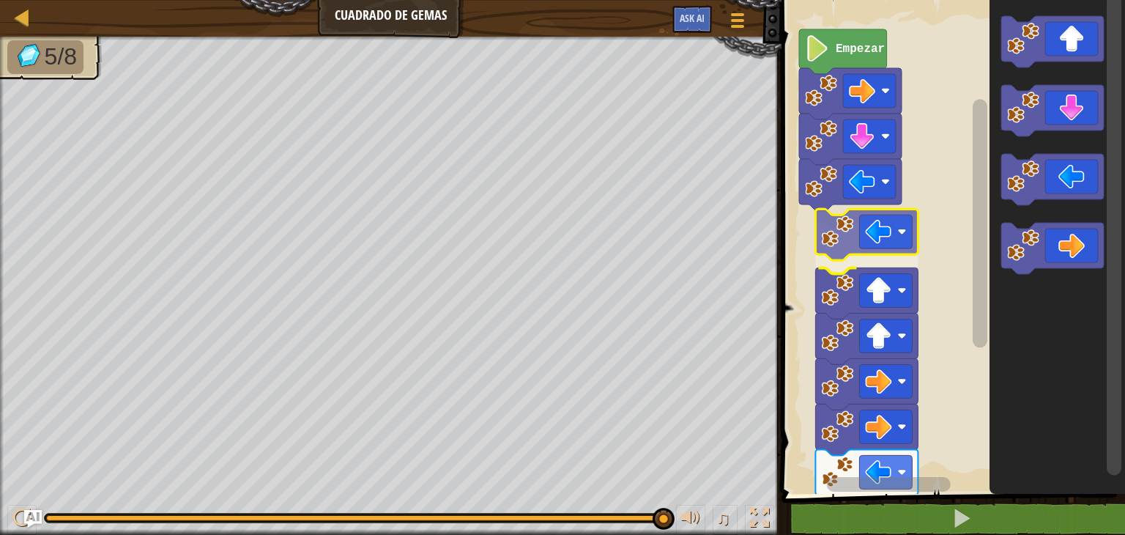
click at [855, 235] on div "Empezar" at bounding box center [951, 243] width 348 height 501
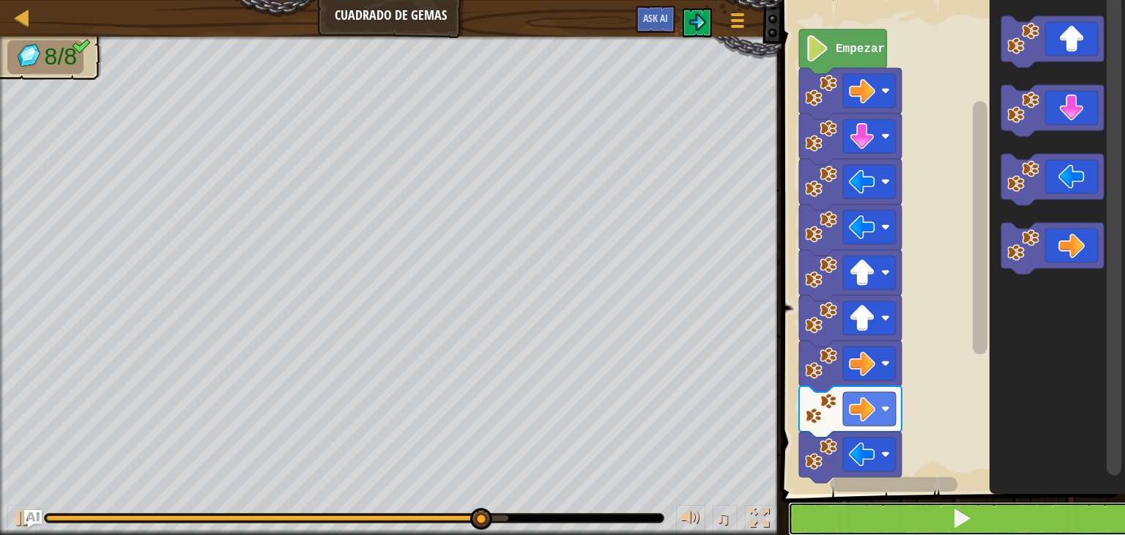
click at [923, 508] on button at bounding box center [962, 519] width 348 height 34
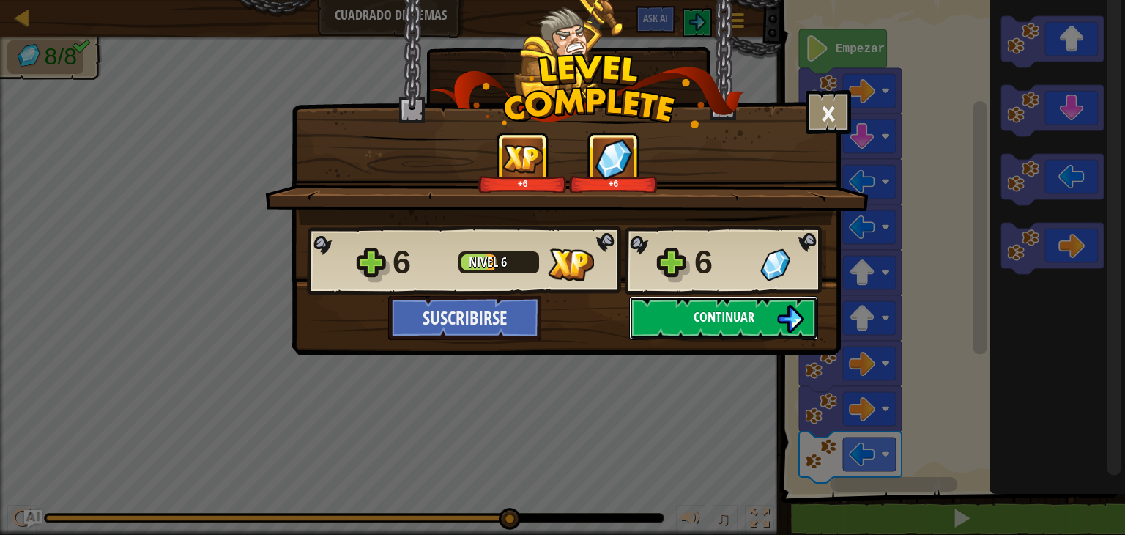
click at [775, 323] on button "Continuar" at bounding box center [723, 318] width 189 height 44
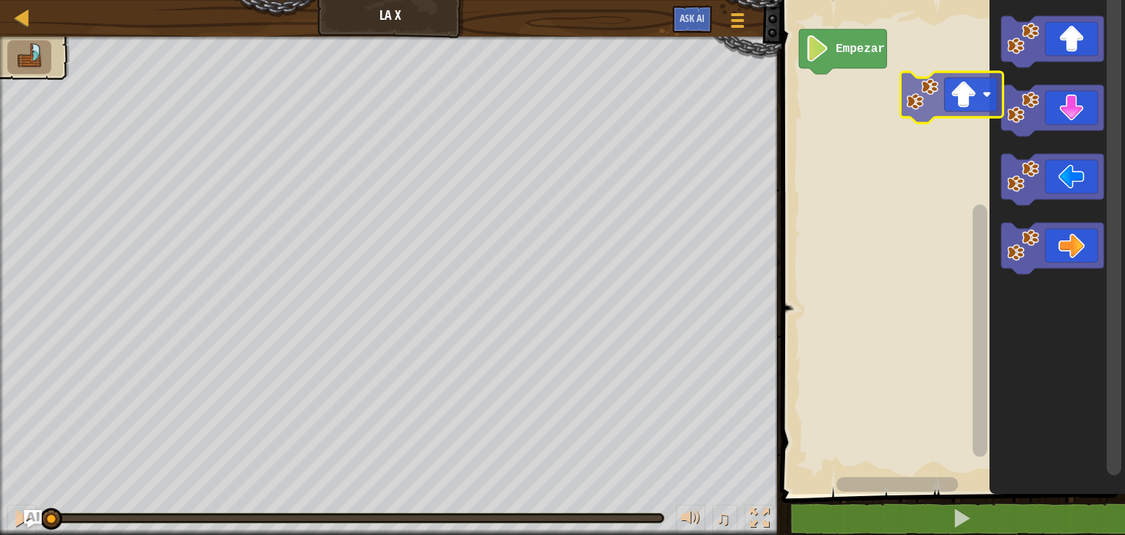
click at [947, 109] on div "Empezar" at bounding box center [951, 243] width 348 height 501
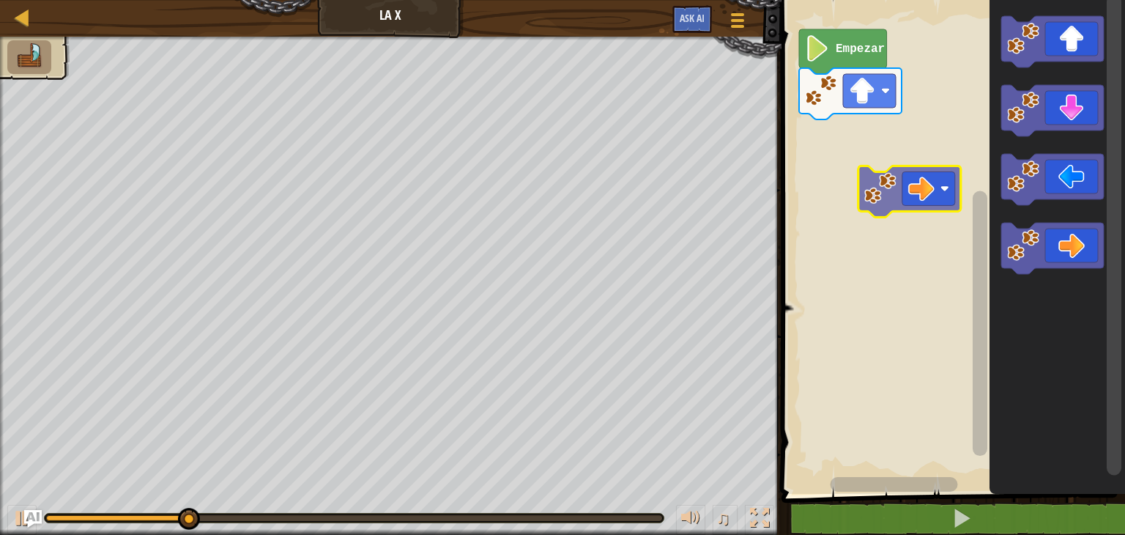
click at [884, 133] on div "Empezar" at bounding box center [951, 243] width 348 height 501
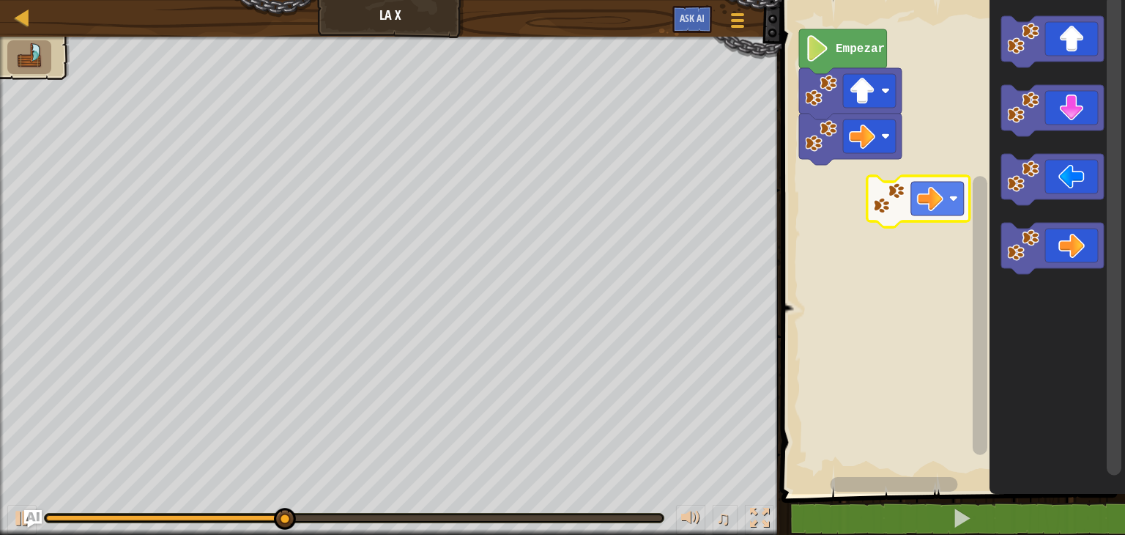
click at [903, 178] on div "Empezar" at bounding box center [951, 243] width 348 height 501
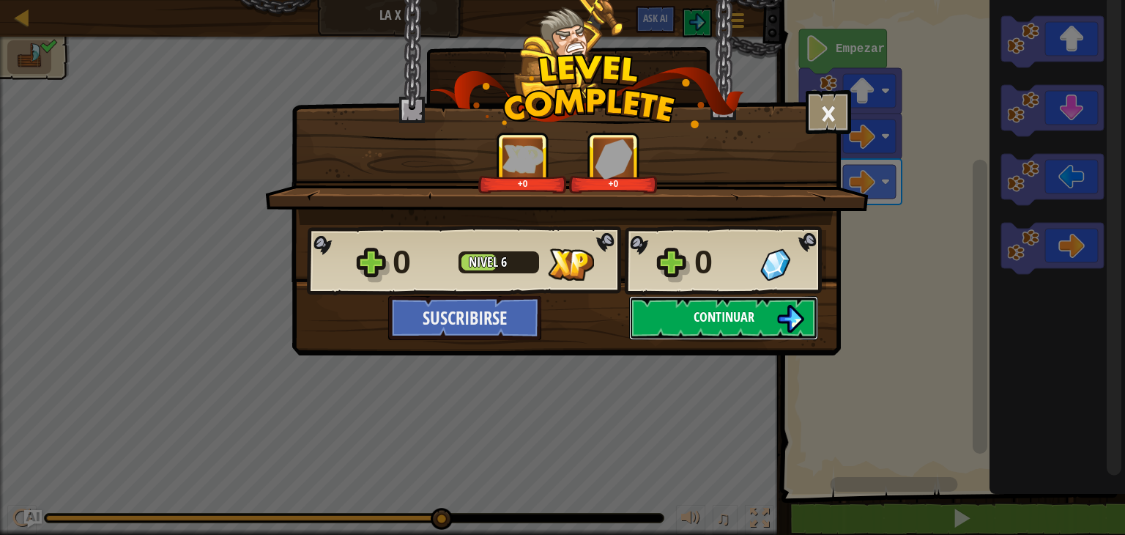
click at [744, 305] on button "Continuar" at bounding box center [723, 318] width 189 height 44
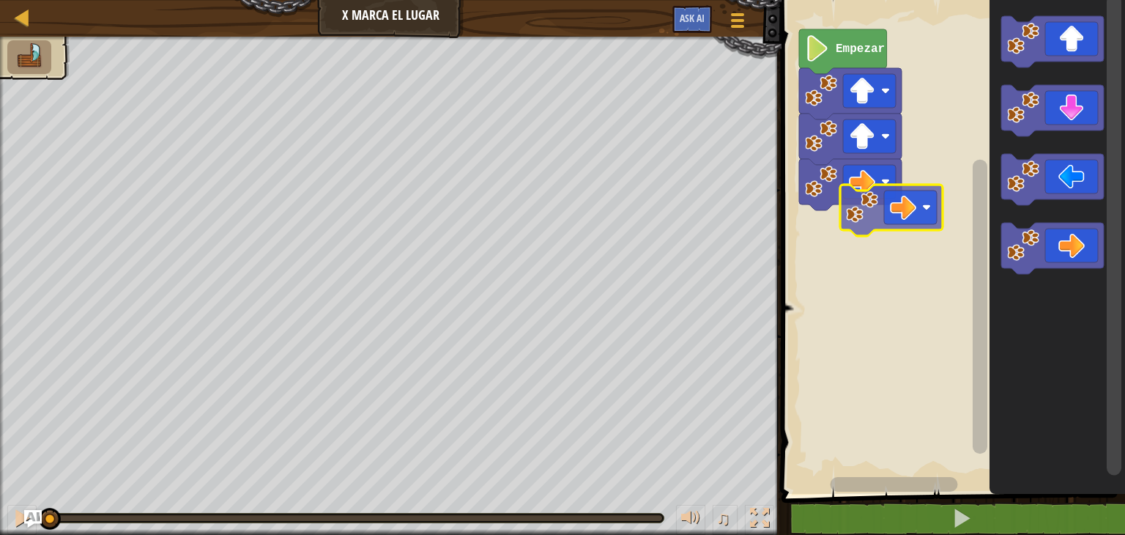
click at [906, 237] on div "Empezar" at bounding box center [951, 243] width 348 height 501
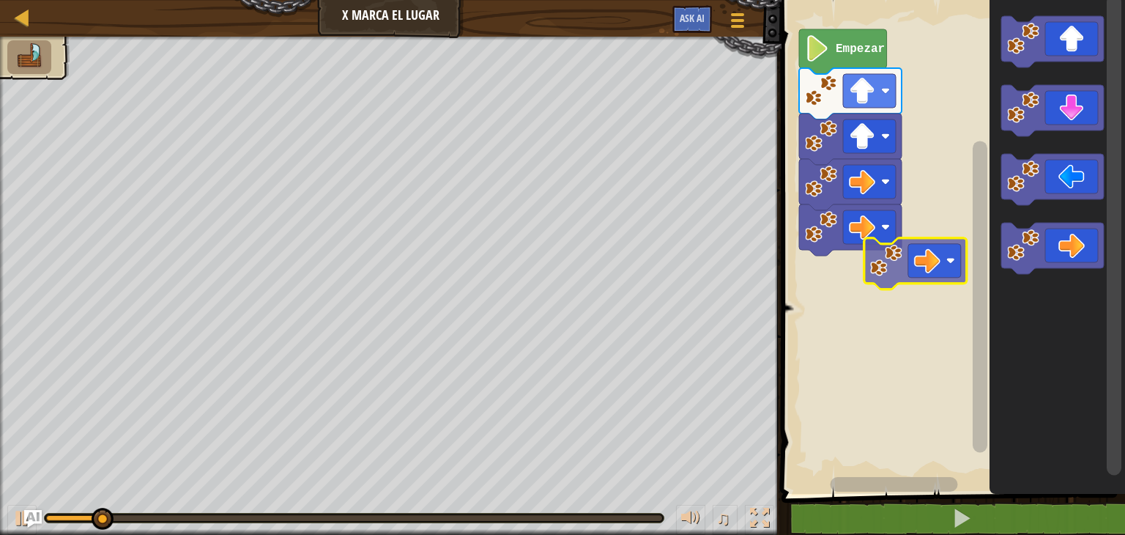
click at [914, 253] on div "Empezar" at bounding box center [951, 243] width 348 height 501
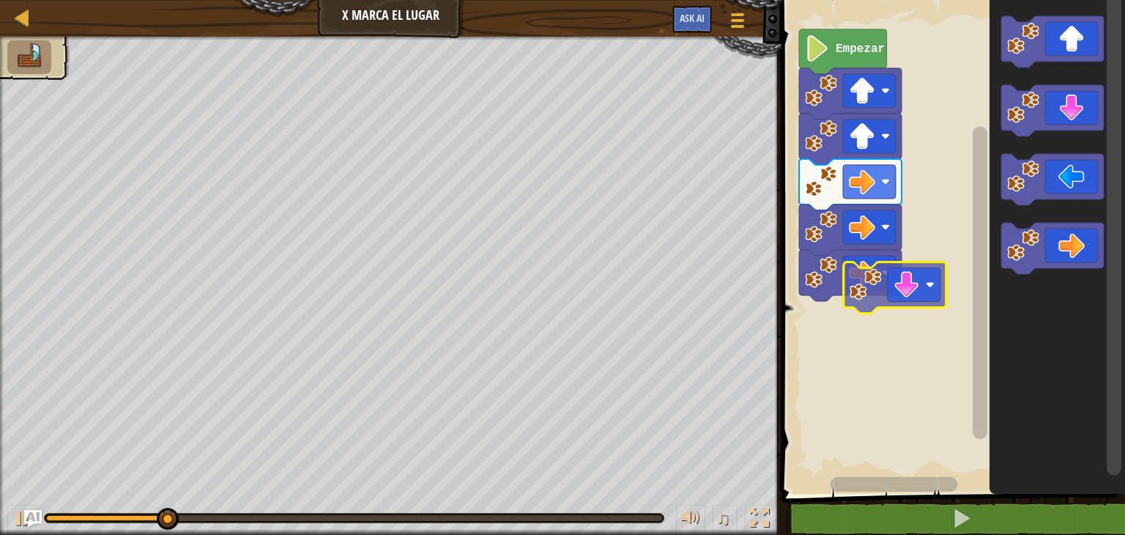
click at [920, 311] on div "Empezar" at bounding box center [951, 243] width 348 height 501
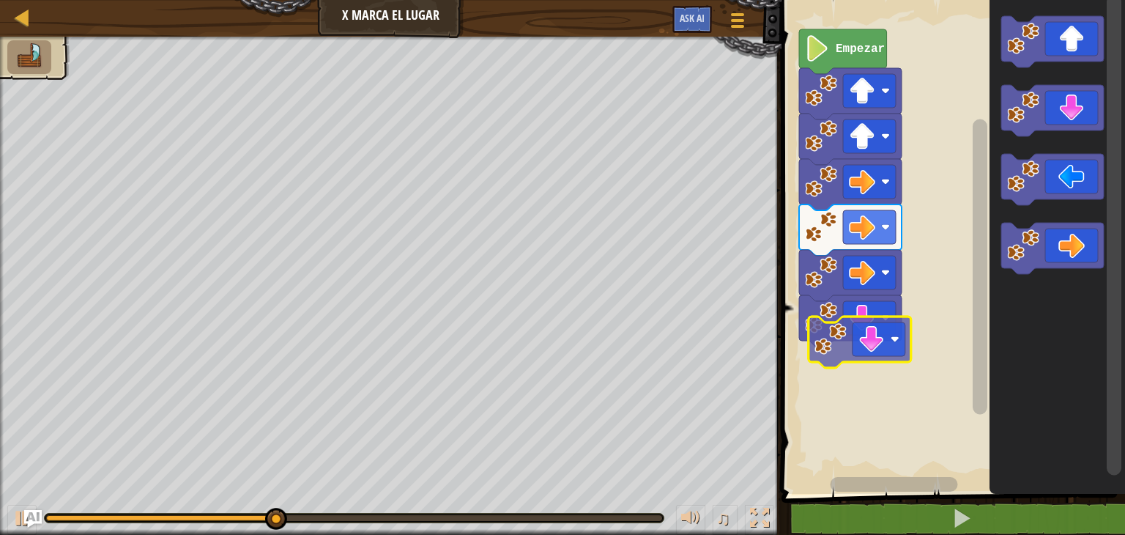
click at [829, 382] on div "Empezar" at bounding box center [951, 243] width 348 height 501
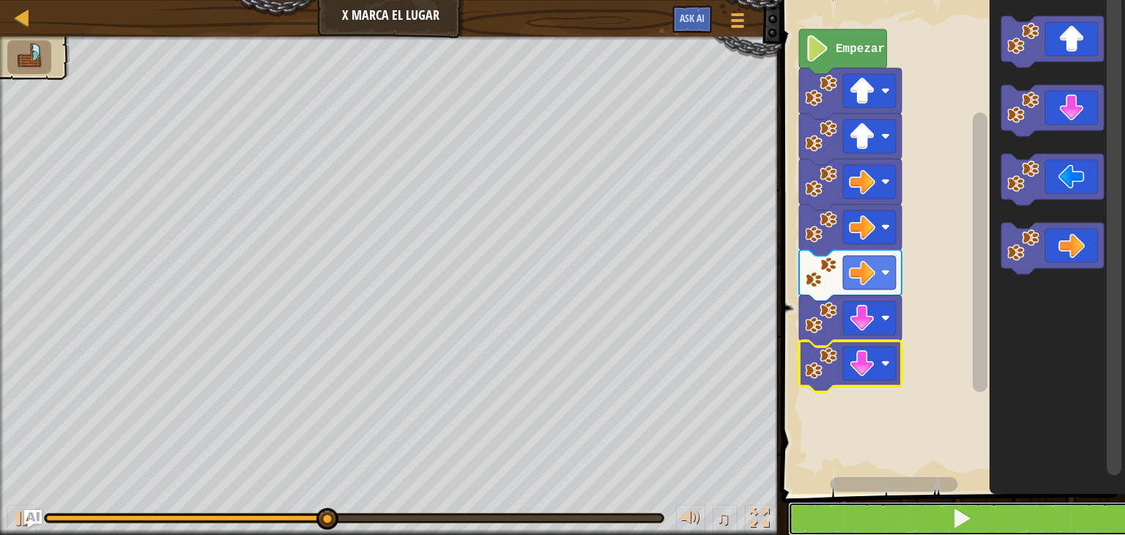
click at [926, 503] on button at bounding box center [962, 519] width 348 height 34
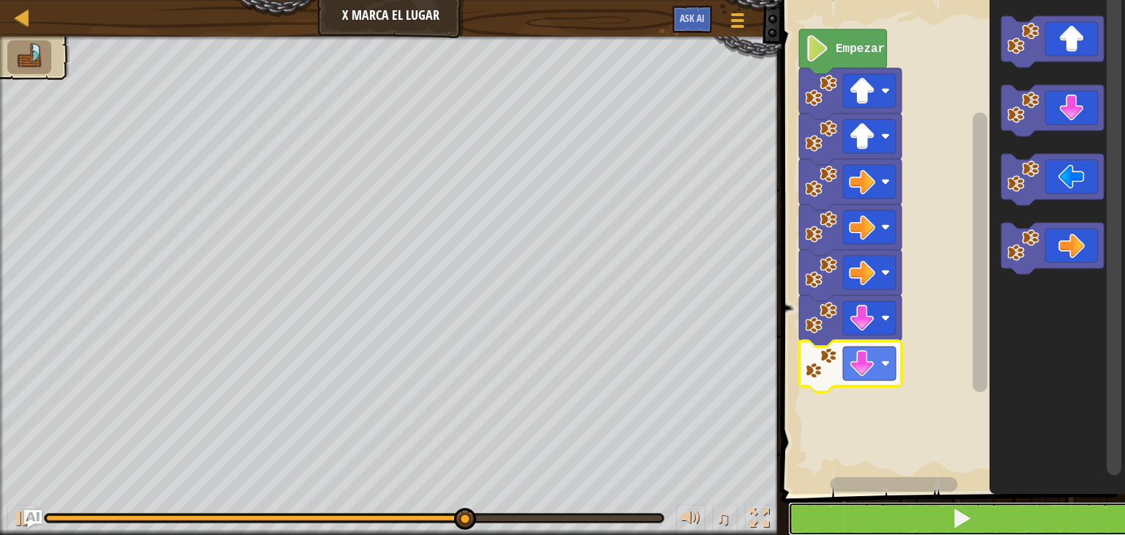
click at [873, 523] on button at bounding box center [962, 519] width 348 height 34
click at [908, 525] on button at bounding box center [962, 519] width 348 height 34
